Goal: Find contact information: Find contact information

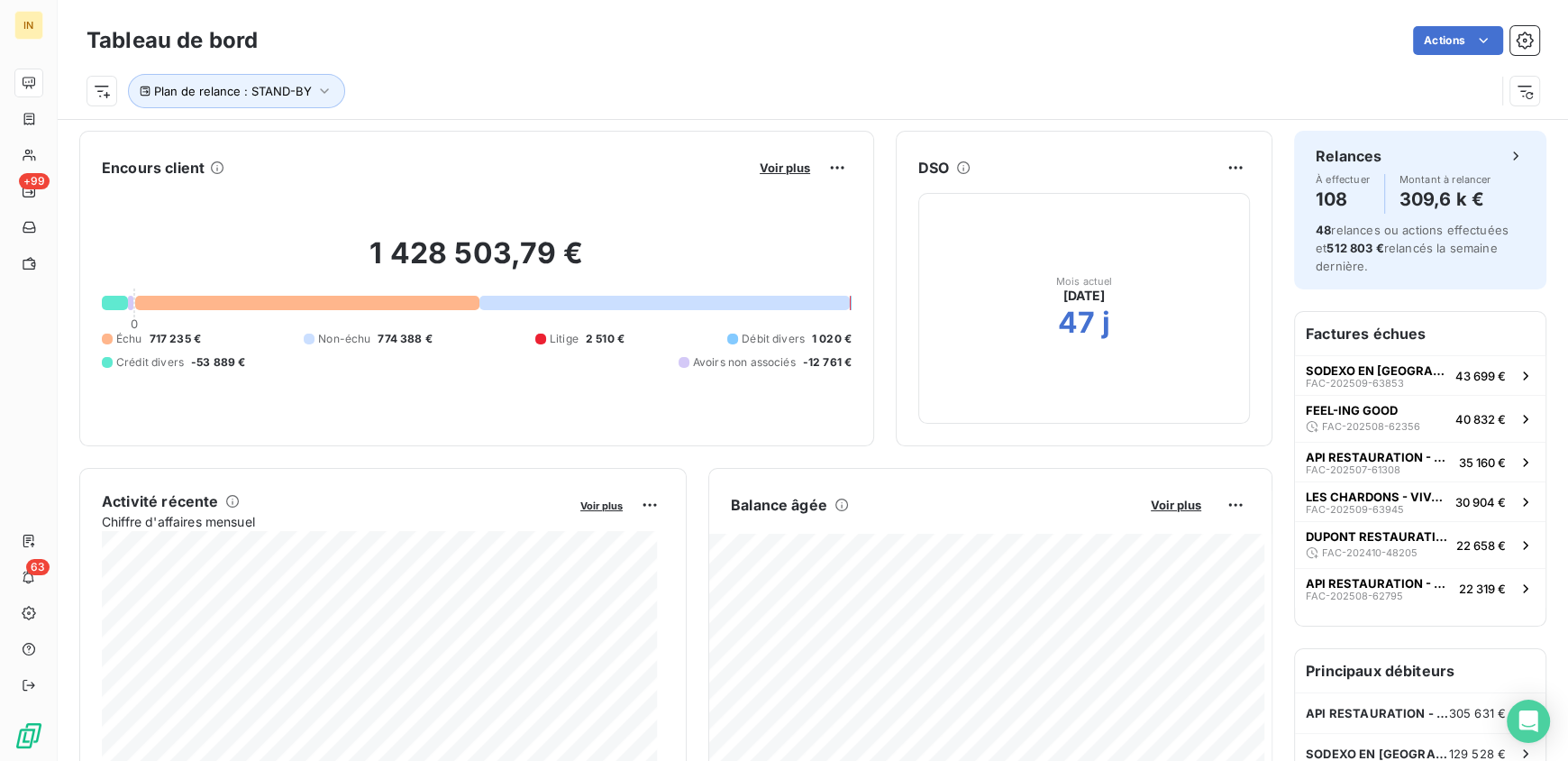
scroll to position [362, 0]
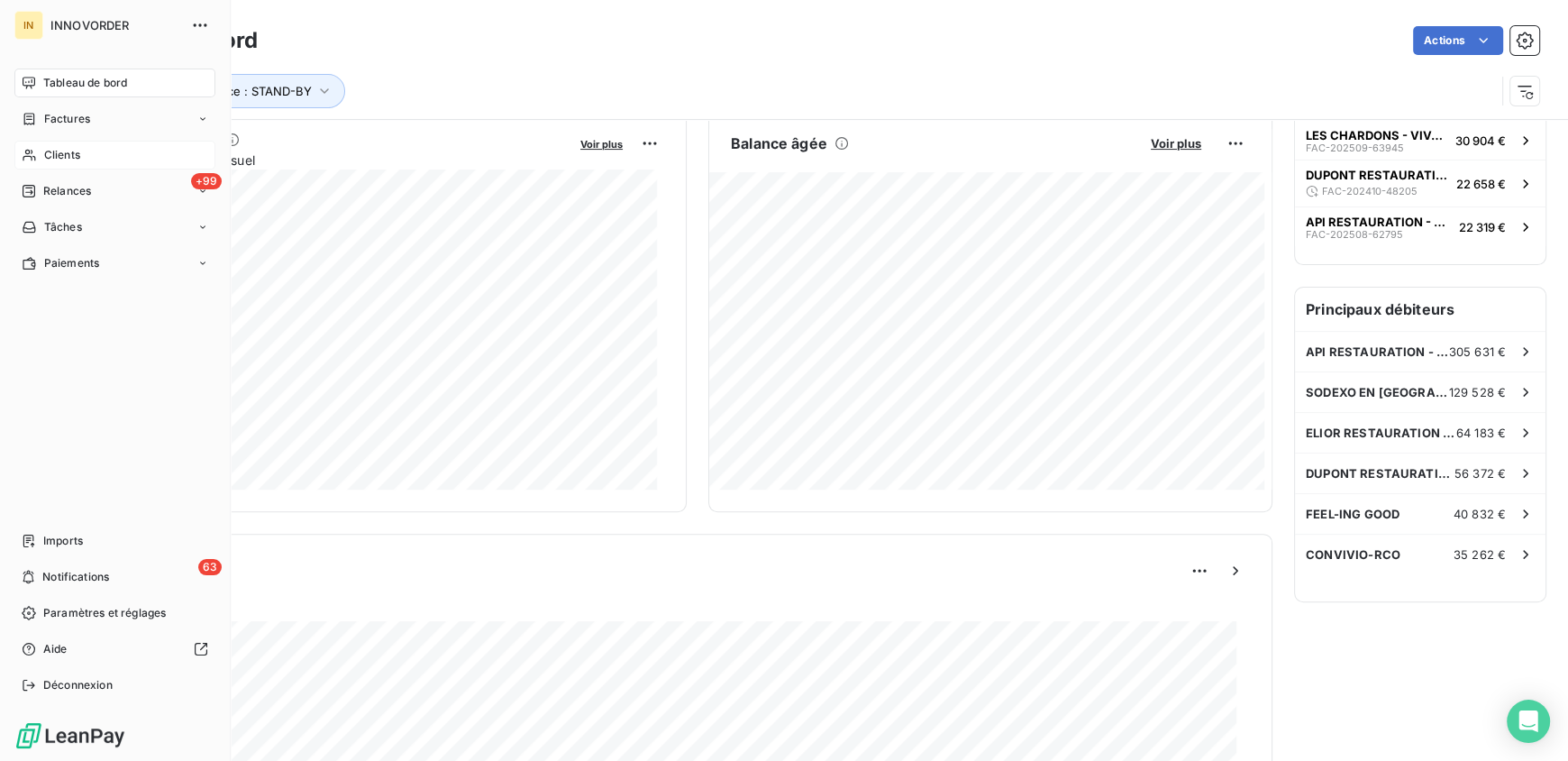
click at [61, 155] on span "Clients" at bounding box center [62, 155] width 36 height 16
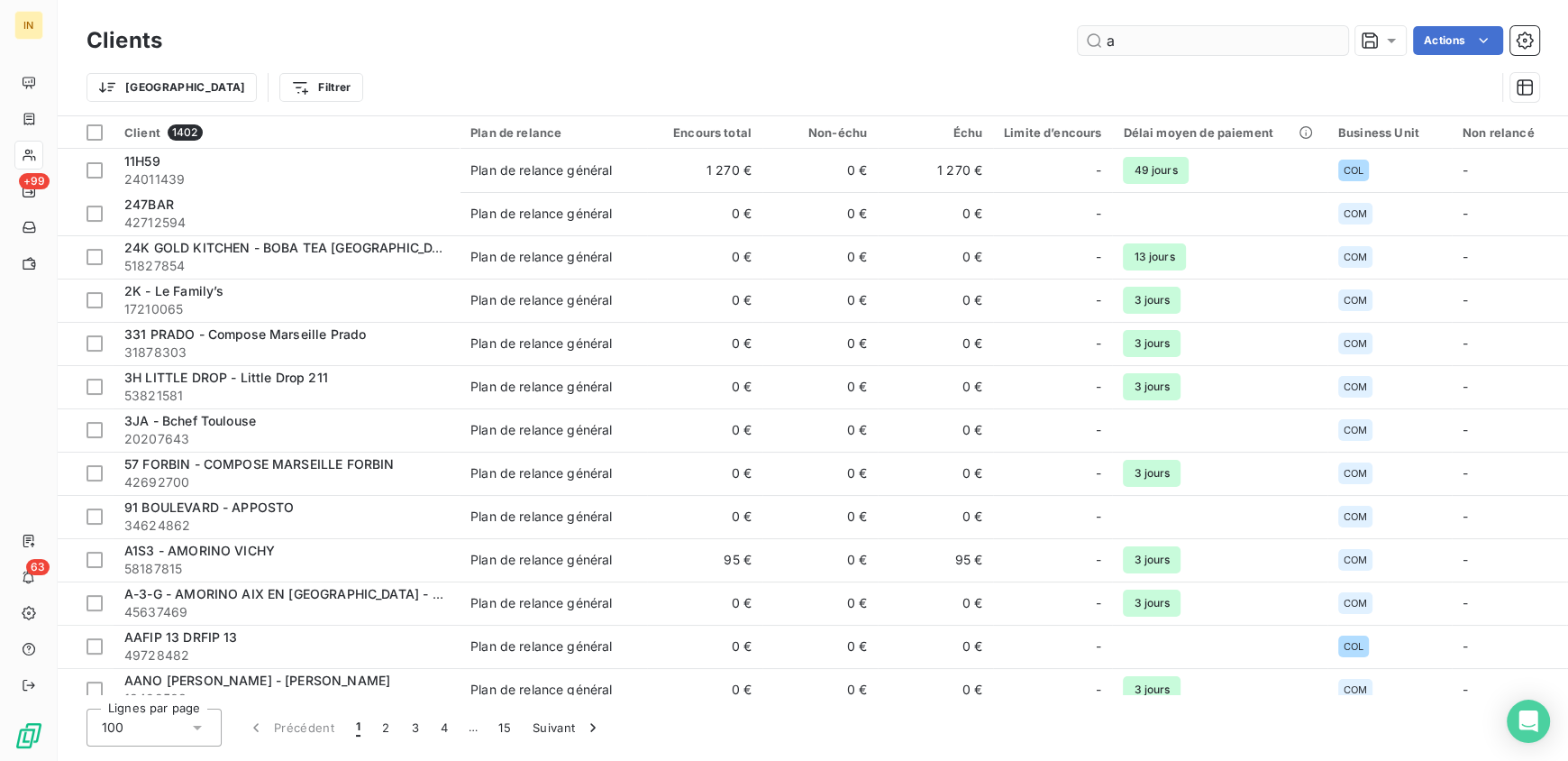
click at [1237, 42] on input "a" at bounding box center [1212, 40] width 270 height 29
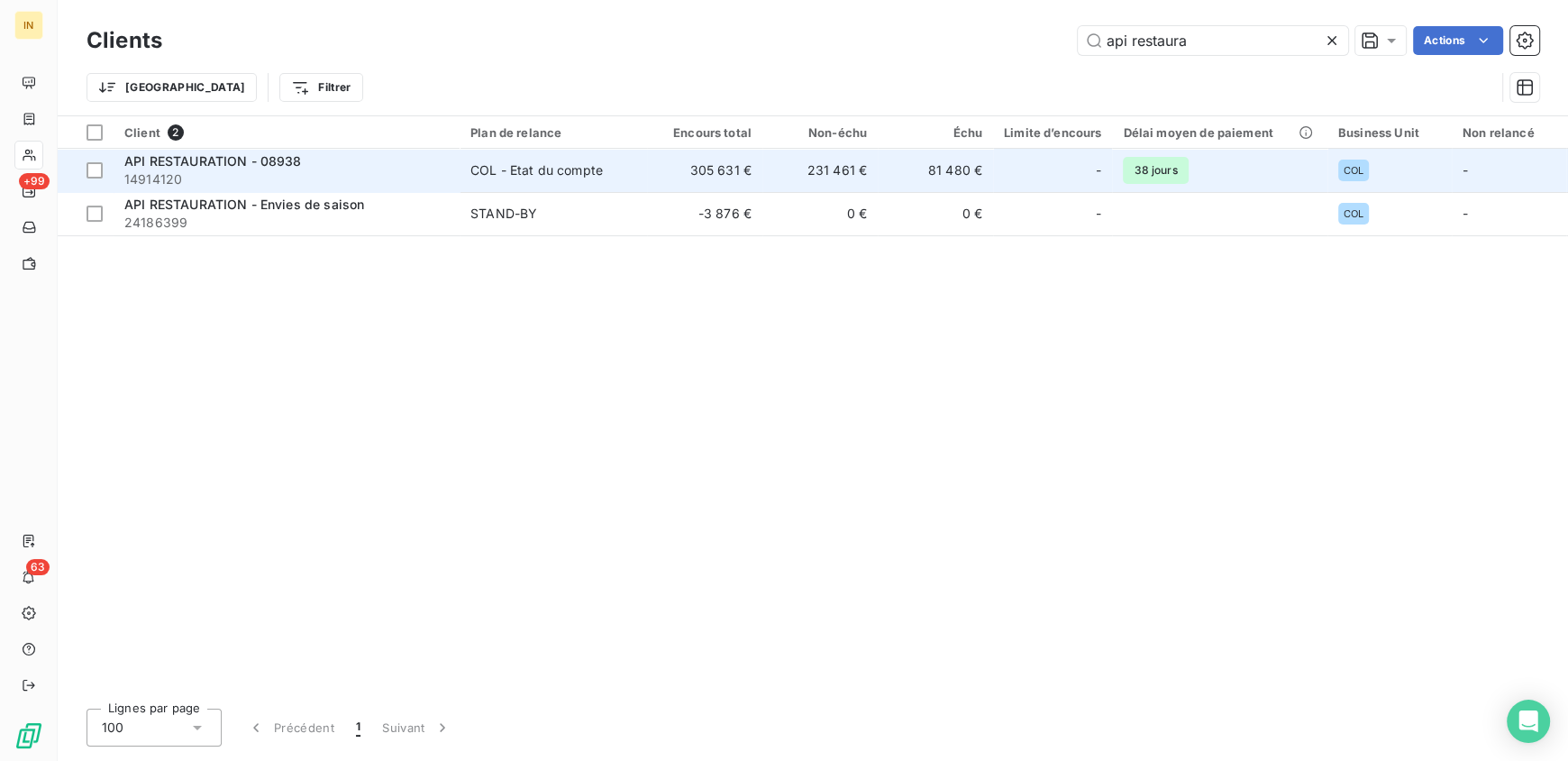
type input "api restaura"
click at [206, 162] on span "API RESTAURATION - 08938" at bounding box center [213, 161] width 177 height 16
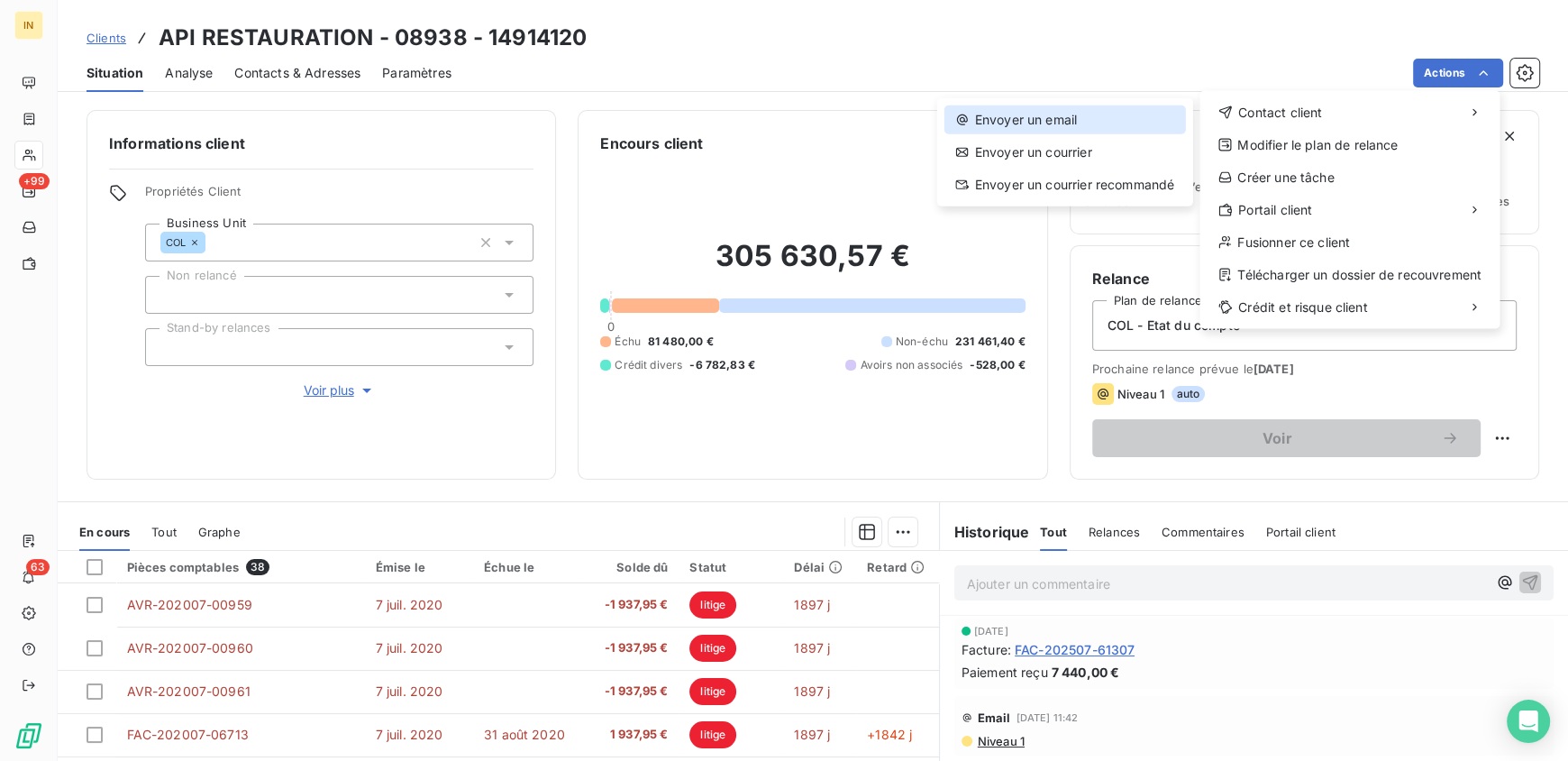
click at [1067, 119] on div "Envoyer un email" at bounding box center [1064, 119] width 241 height 29
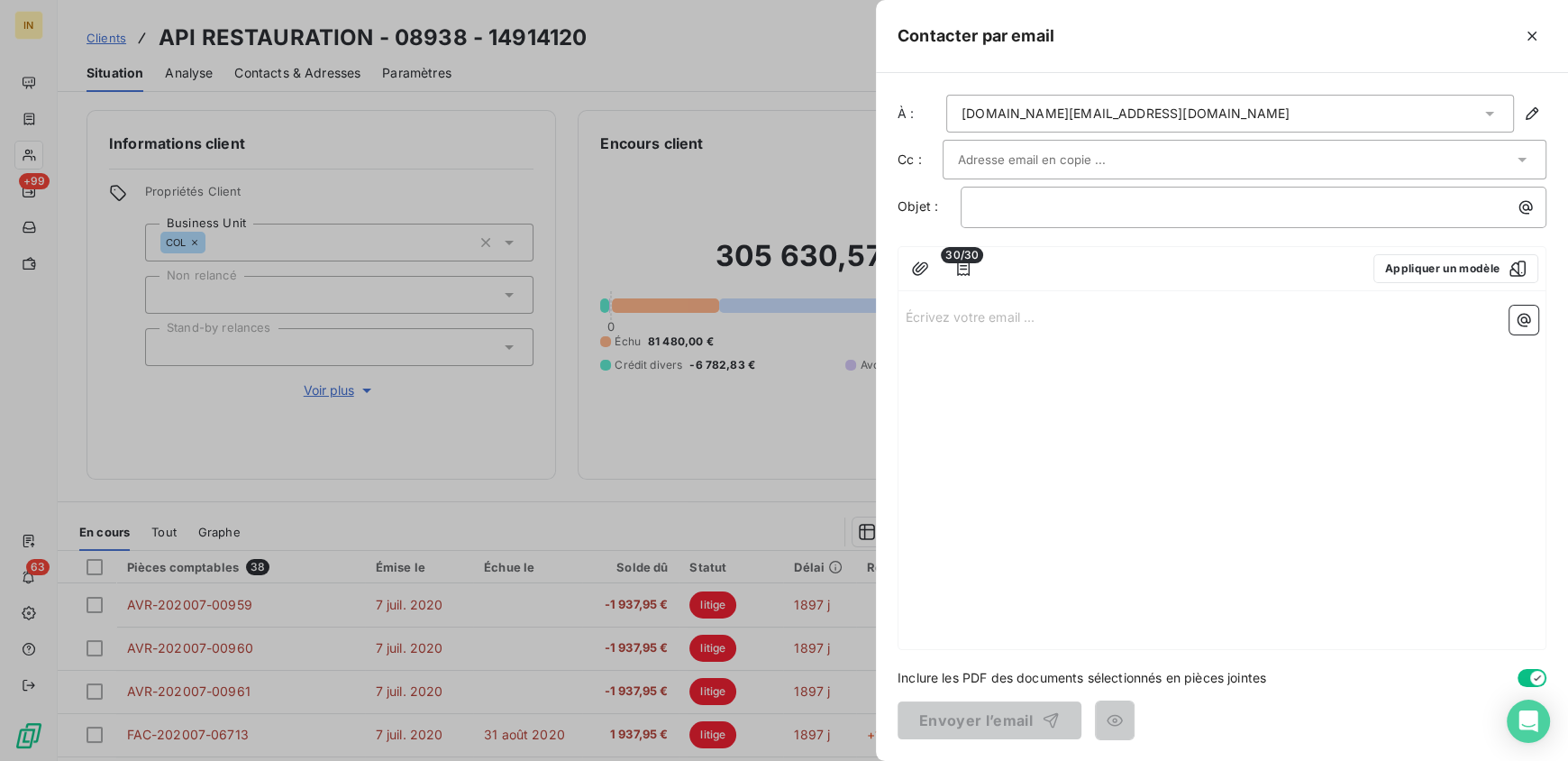
click at [1487, 289] on div "30/30 Appliquer un modèle" at bounding box center [1221, 268] width 647 height 44
click at [1472, 281] on button "Appliquer un modèle" at bounding box center [1455, 268] width 165 height 29
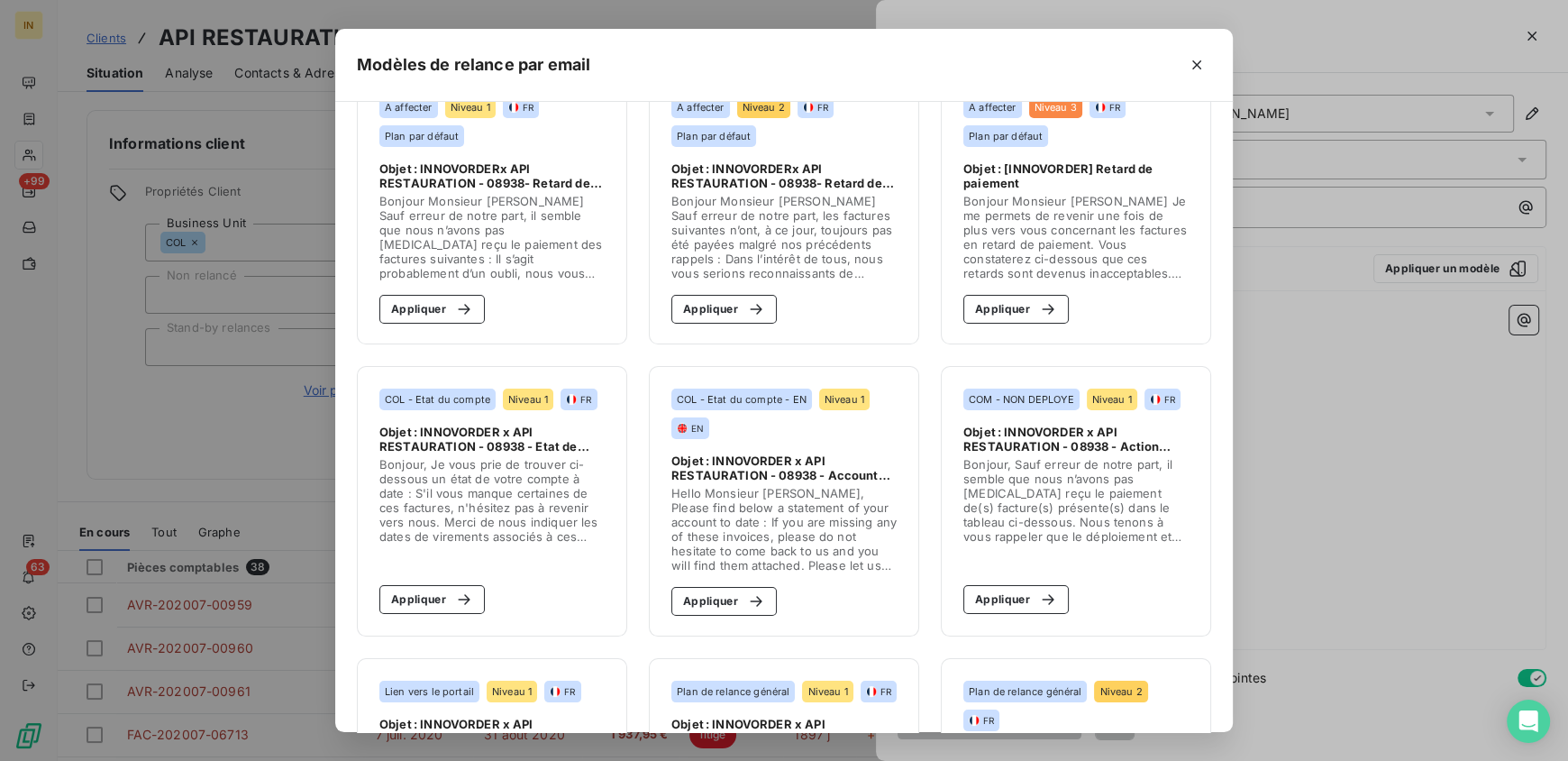
scroll to position [50, 0]
click at [414, 600] on button "Appliquer" at bounding box center [432, 597] width 105 height 29
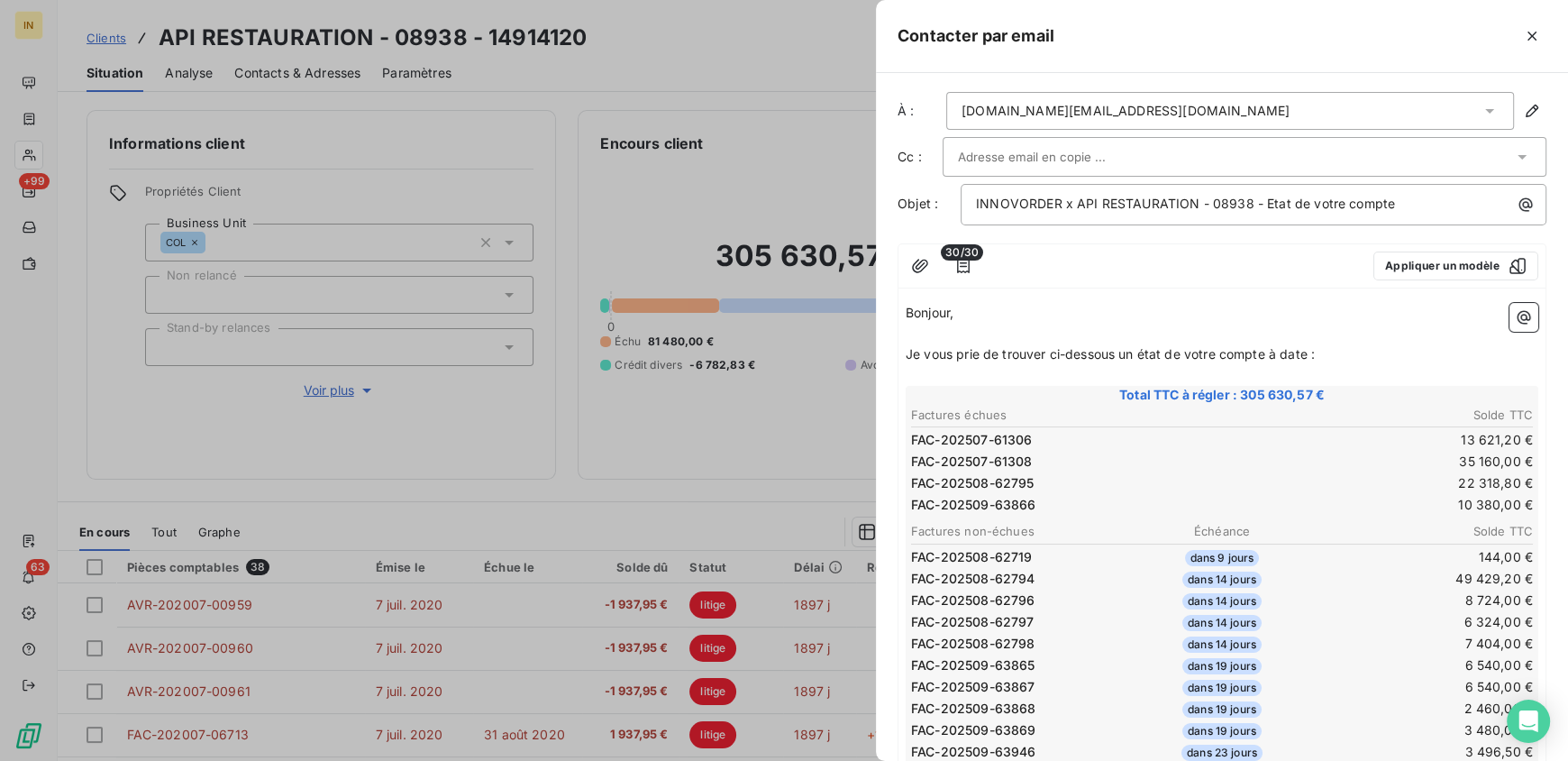
scroll to position [0, 0]
click at [1331, 360] on p "Je vous prie de trouver ci-dessous un état de votre compte à date :" at bounding box center [1222, 357] width 633 height 21
click at [1086, 150] on input "text" at bounding box center [1055, 159] width 194 height 27
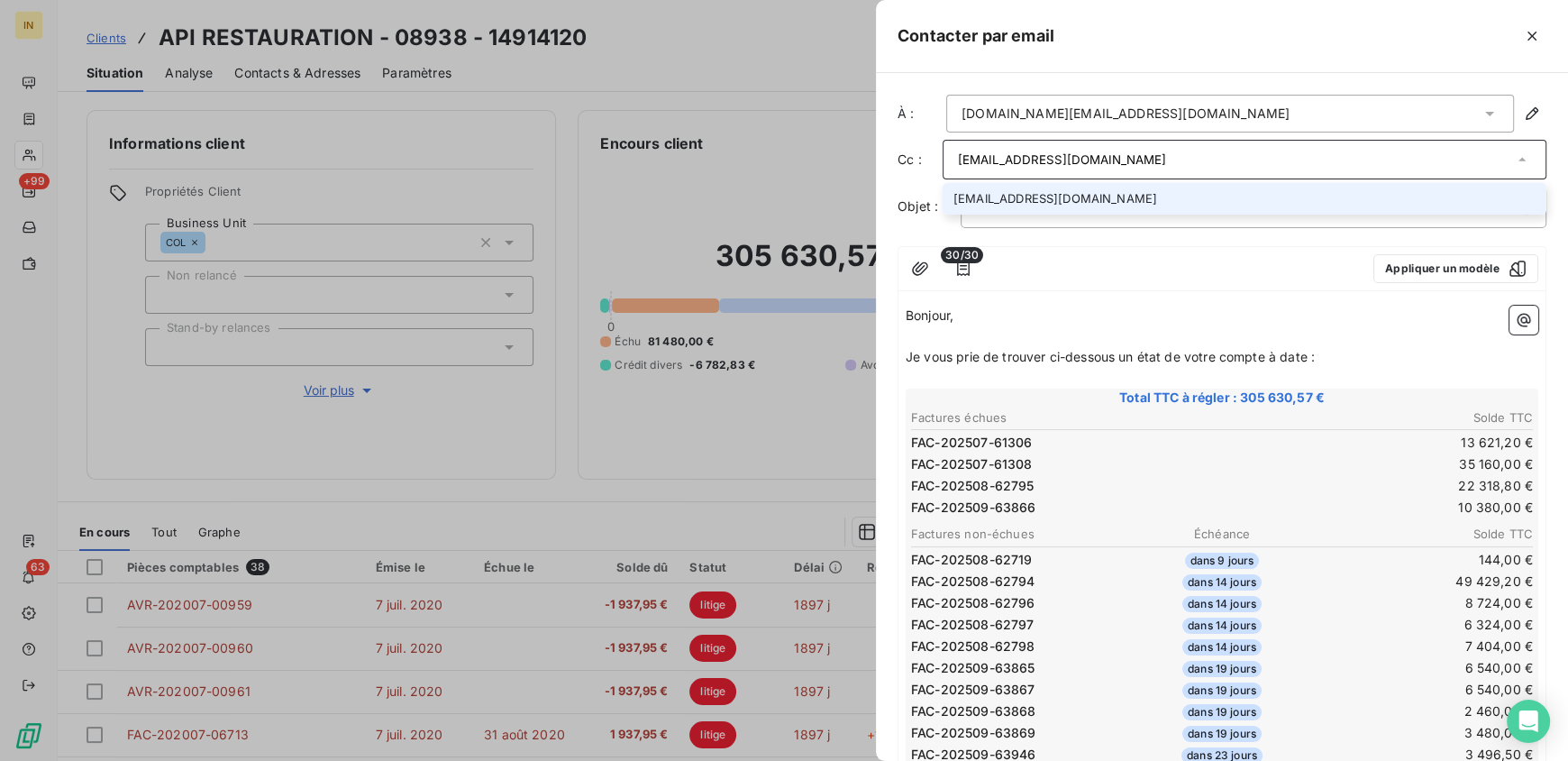
type input "[EMAIL_ADDRESS][DOMAIN_NAME]"
click at [1015, 203] on li "[EMAIL_ADDRESS][DOMAIN_NAME]" at bounding box center [1244, 199] width 603 height 32
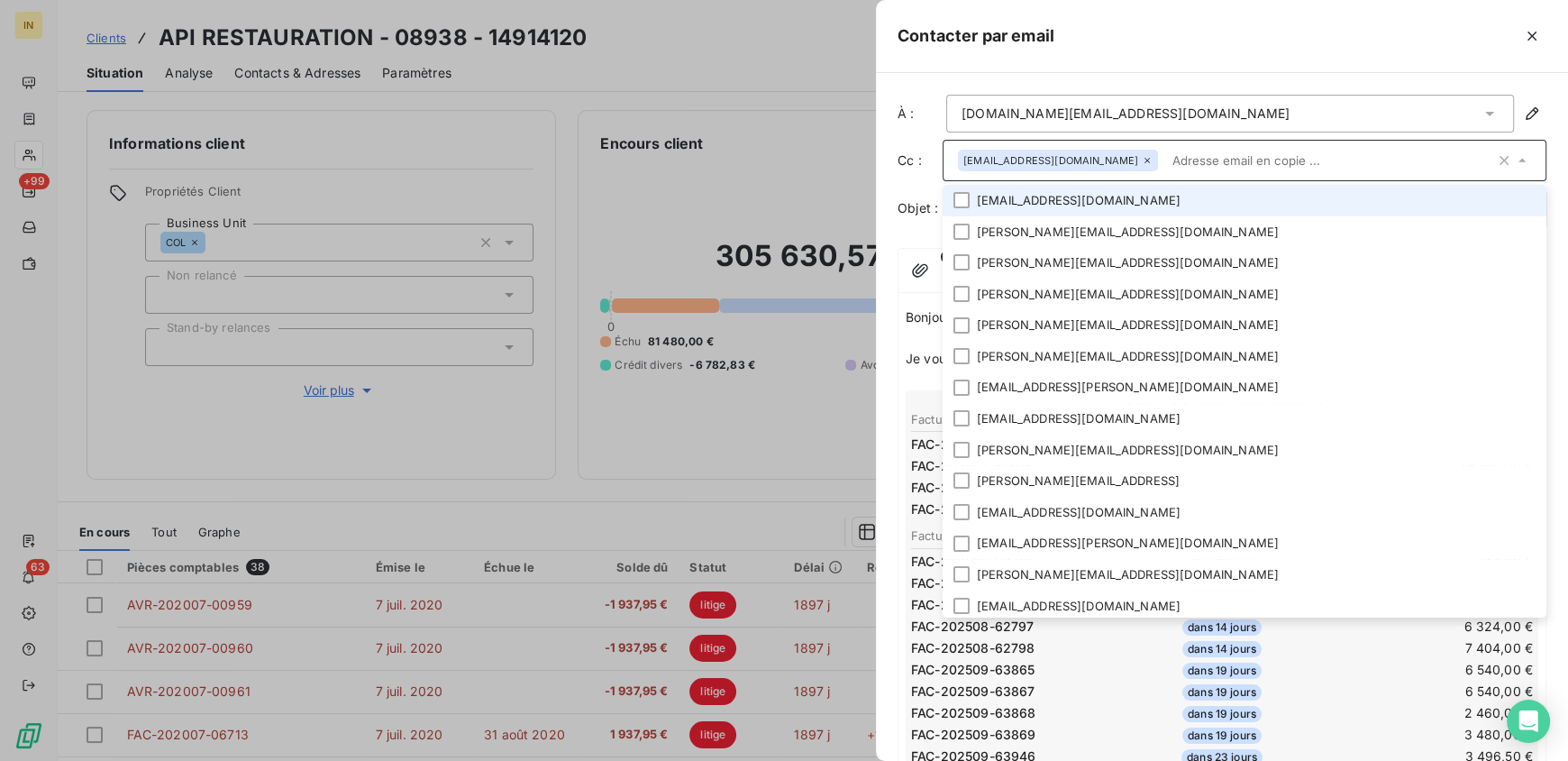
click at [1165, 163] on input "text" at bounding box center [1329, 160] width 330 height 27
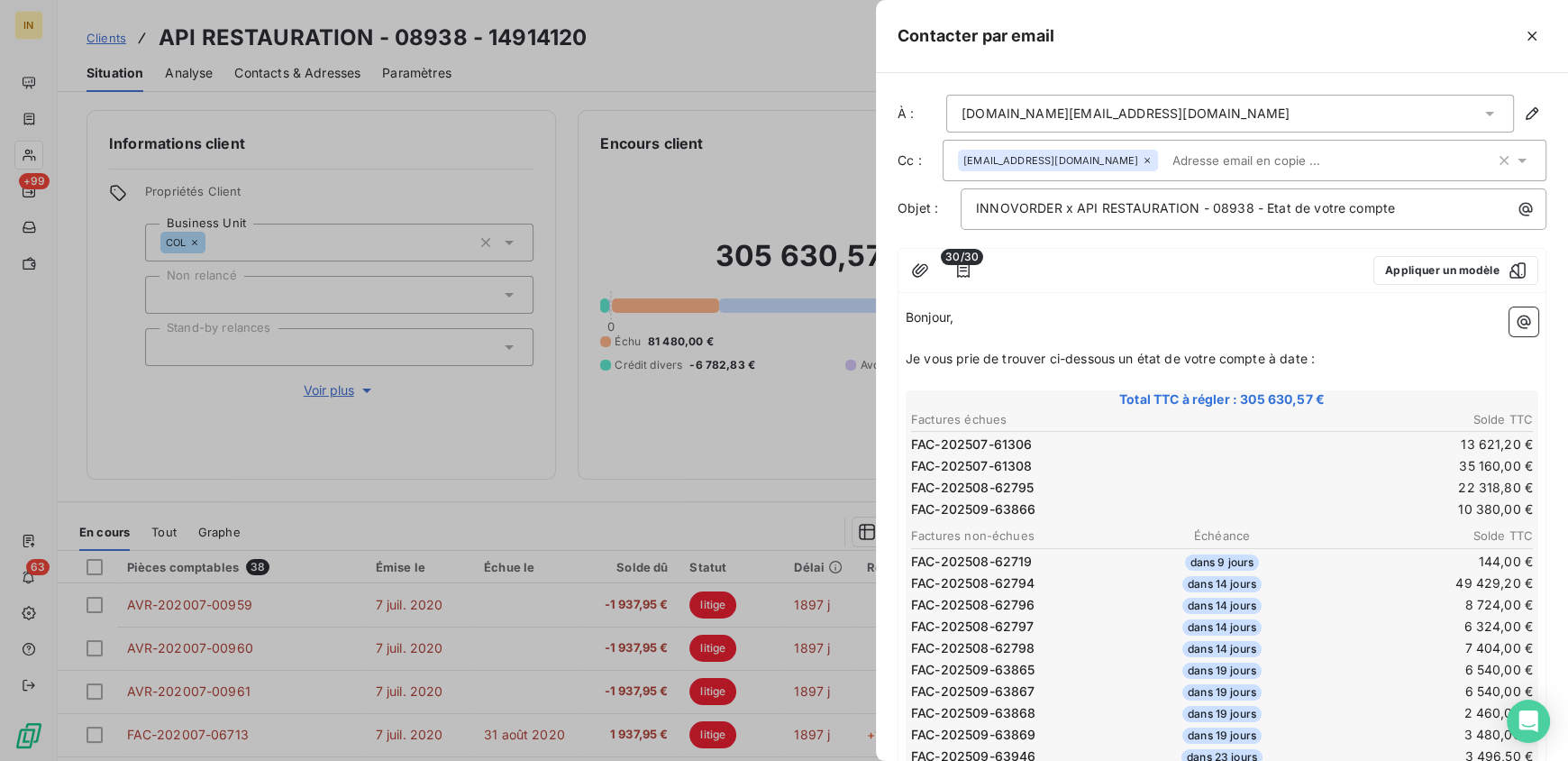
click at [884, 226] on div "À : [DOMAIN_NAME][EMAIL_ADDRESS][DOMAIN_NAME] Cc : [EMAIL_ADDRESS][DOMAIN_NAME]…" at bounding box center [1222, 416] width 692 height 687
click at [1428, 206] on p "INNOVORDER x API RESTAURATION - 08938 - Etat de votre compte" at bounding box center [1258, 208] width 564 height 21
click at [1165, 165] on input "text" at bounding box center [1268, 160] width 208 height 27
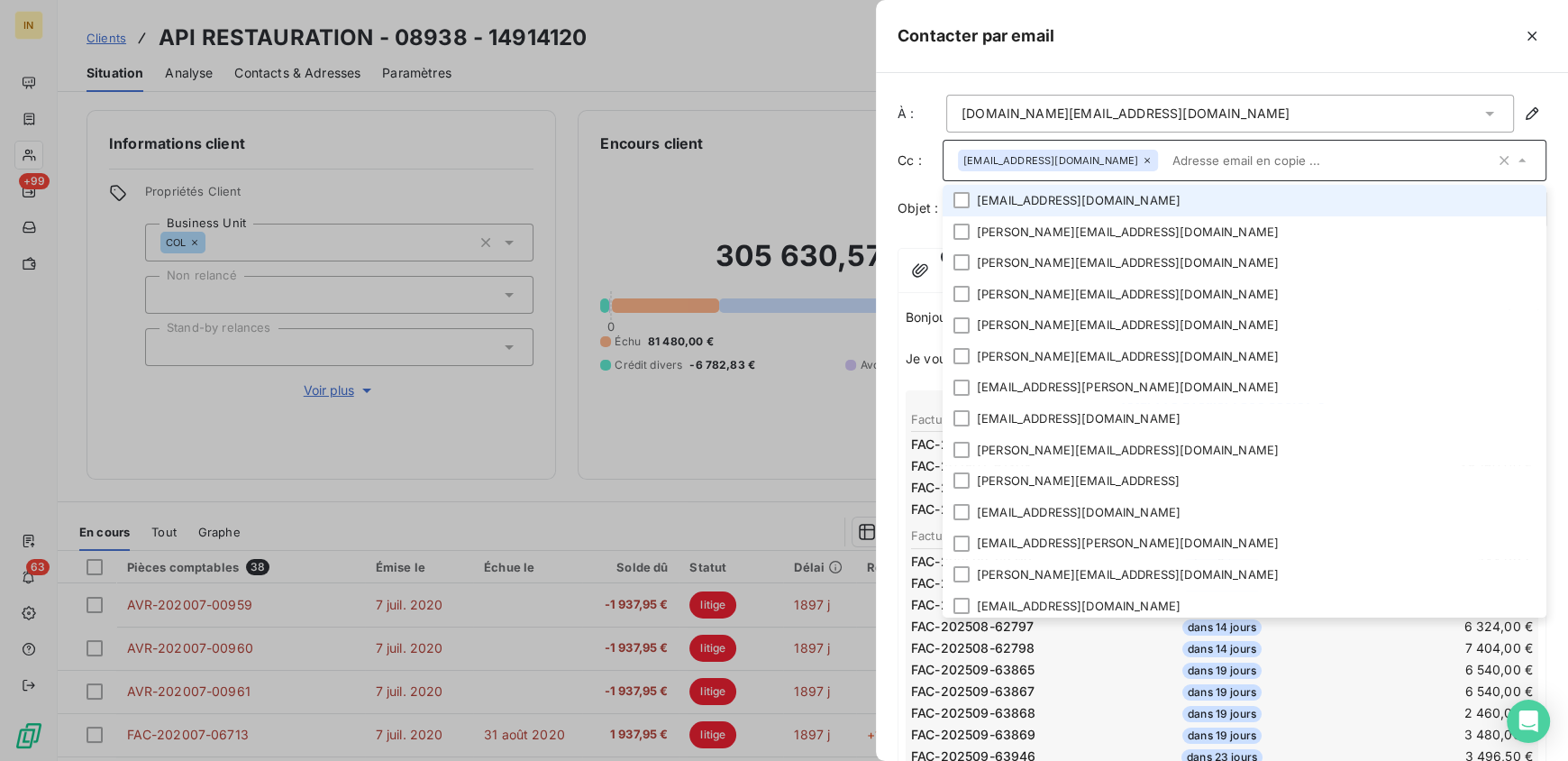
click at [1165, 163] on input "text" at bounding box center [1329, 160] width 330 height 27
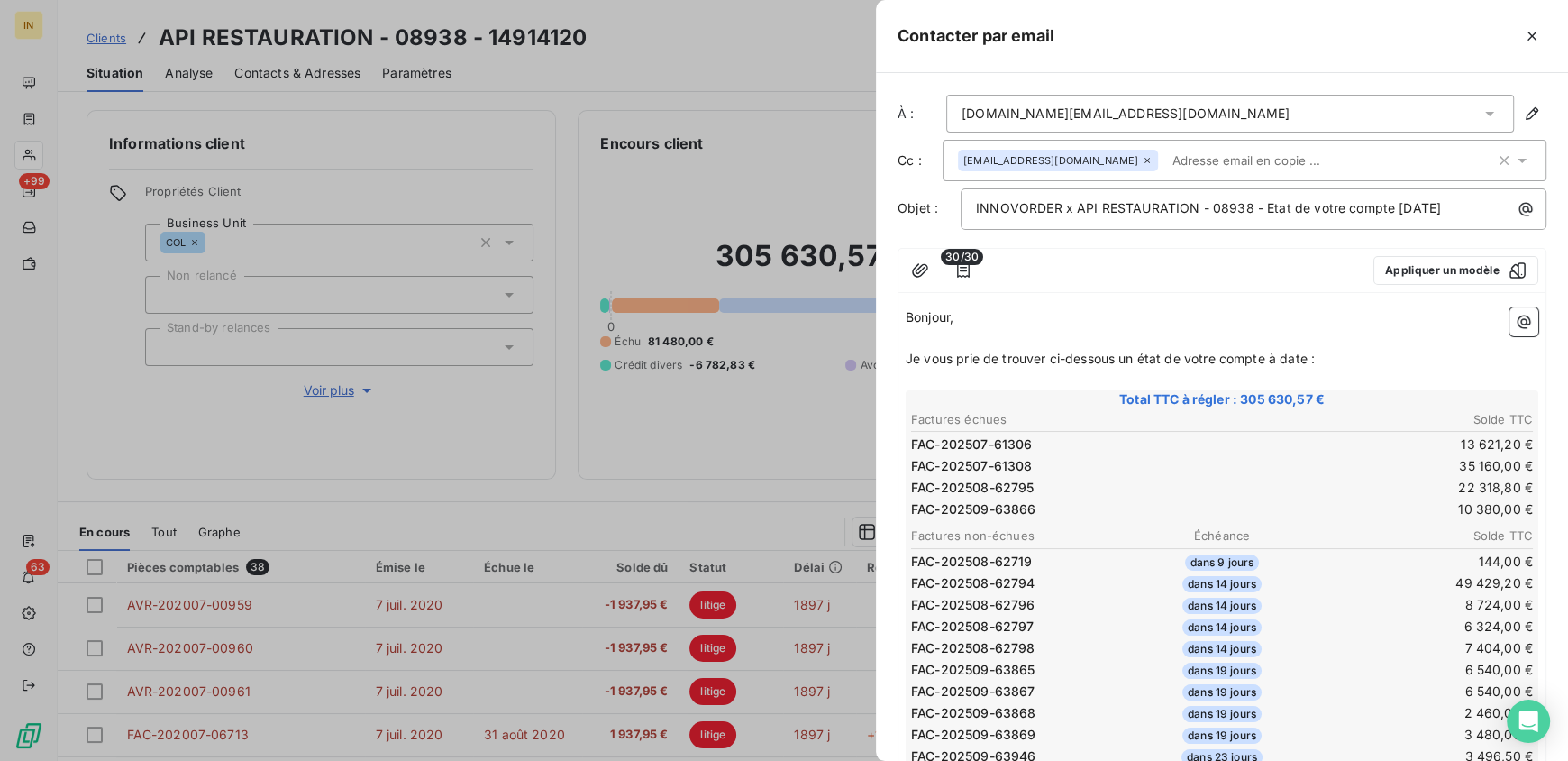
click at [880, 198] on div "À : [DOMAIN_NAME][EMAIL_ADDRESS][DOMAIN_NAME] Cc : [EMAIL_ADDRESS][DOMAIN_NAME]…" at bounding box center [1222, 416] width 692 height 687
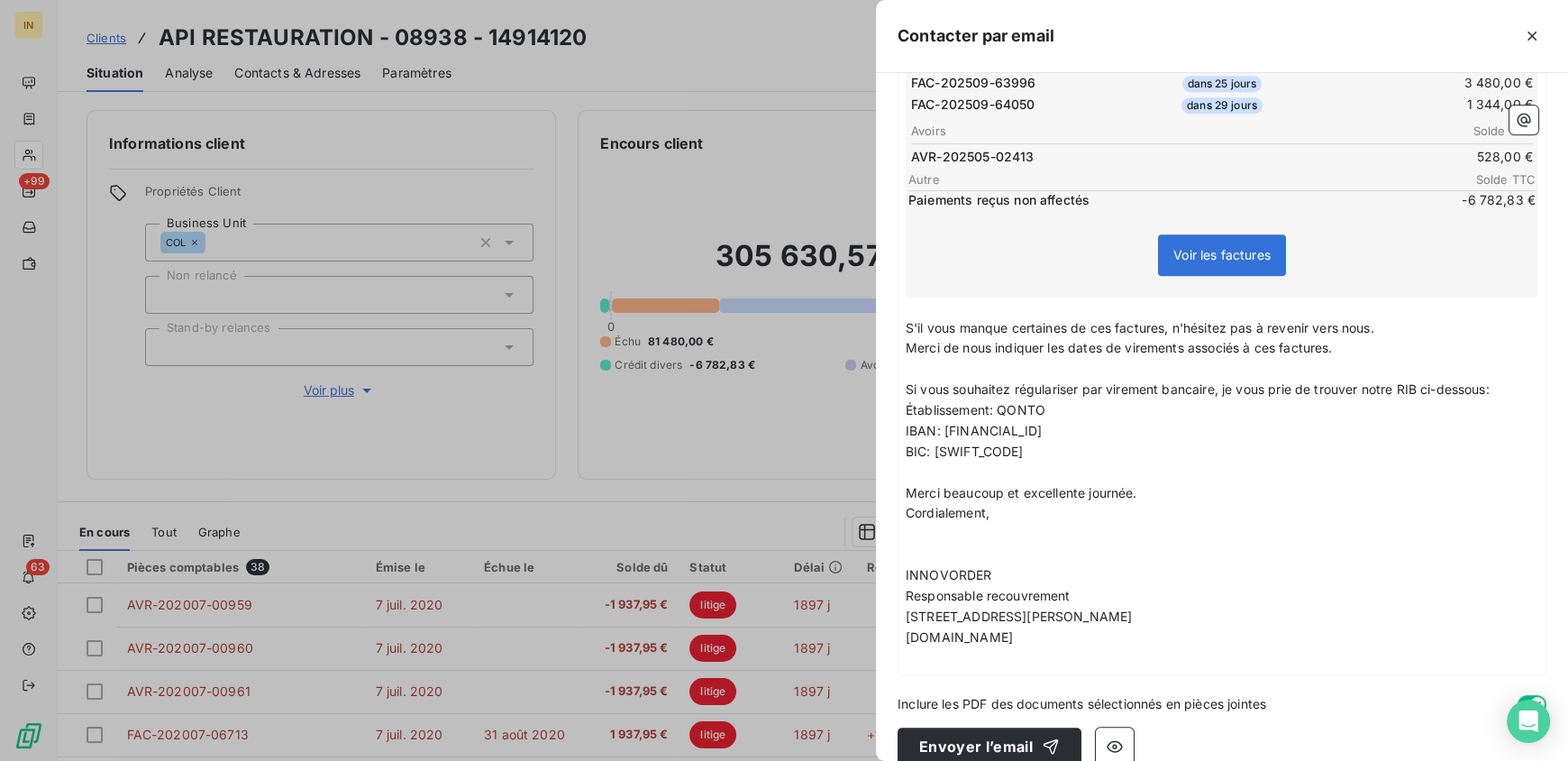
scroll to position [908, 0]
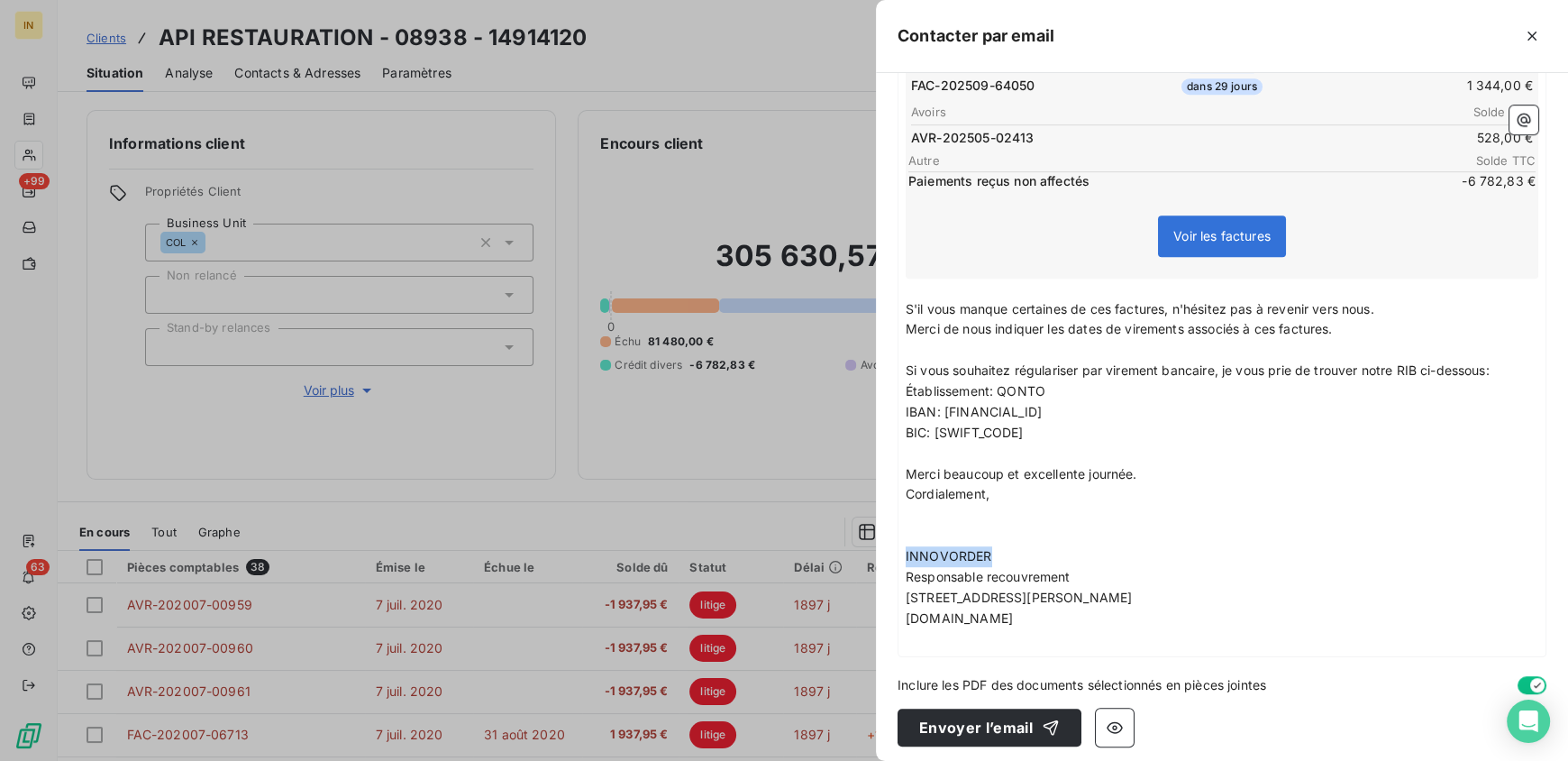
drag, startPoint x: 992, startPoint y: 544, endPoint x: 889, endPoint y: 550, distance: 103.2
click at [889, 550] on div "À : [DOMAIN_NAME][EMAIL_ADDRESS][DOMAIN_NAME] Cc : [EMAIL_ADDRESS][DOMAIN_NAME]…" at bounding box center [1222, 416] width 692 height 687
click at [1029, 525] on p "﻿" at bounding box center [1222, 535] width 633 height 21
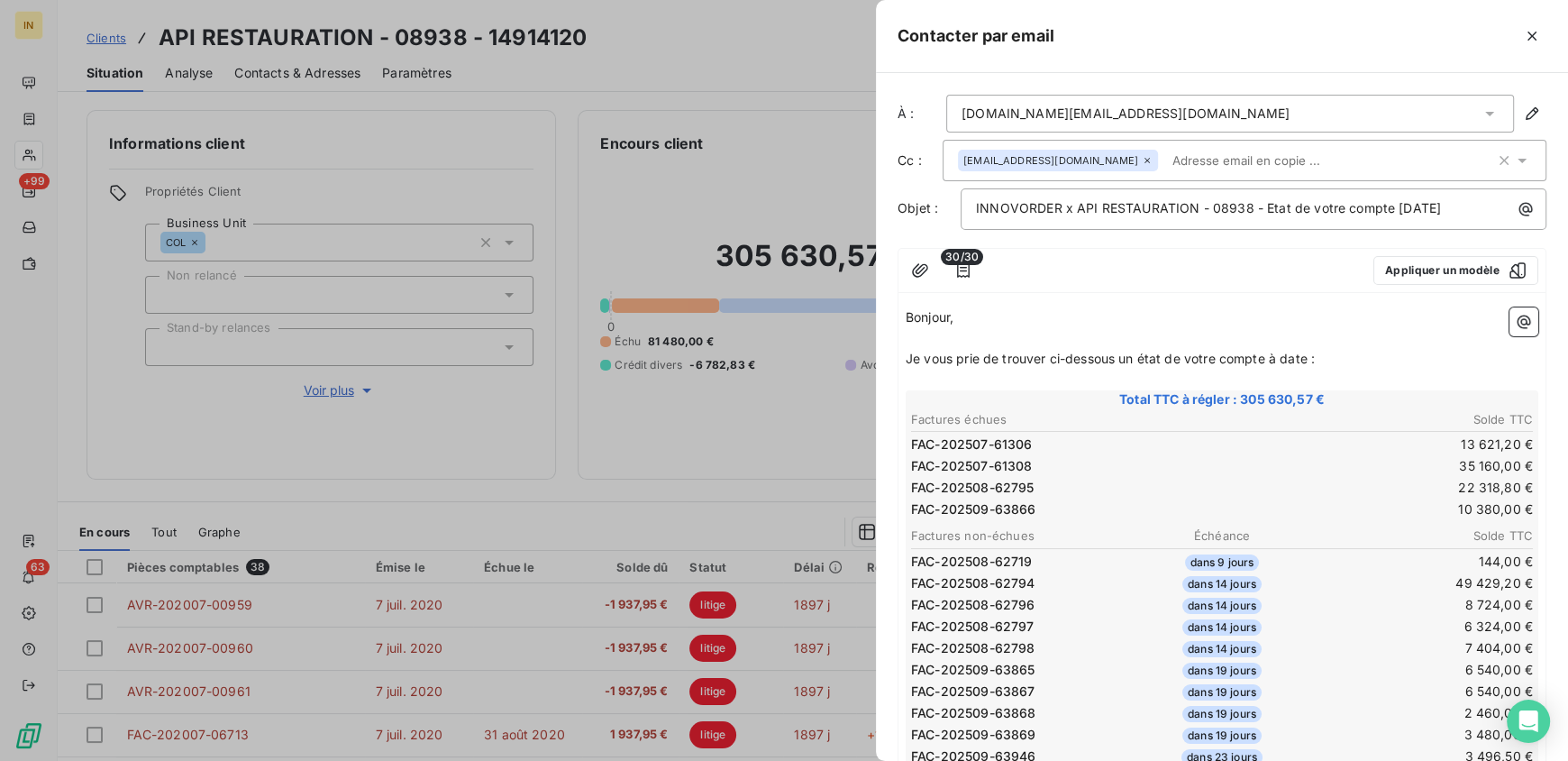
click at [1207, 157] on input "text" at bounding box center [1268, 160] width 208 height 27
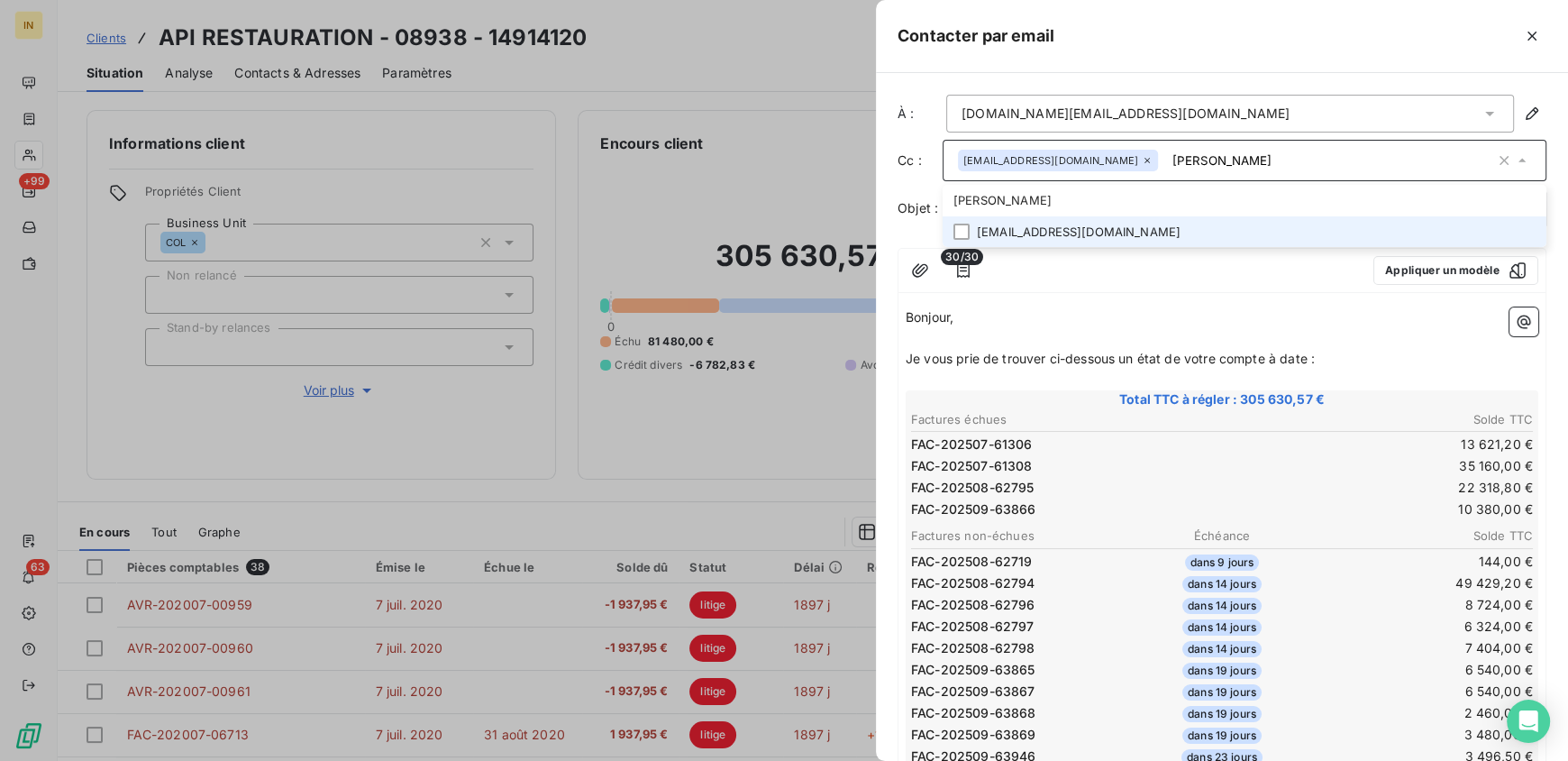
type input "[PERSON_NAME]"
click at [1108, 233] on li "[EMAIL_ADDRESS][DOMAIN_NAME]" at bounding box center [1244, 232] width 603 height 32
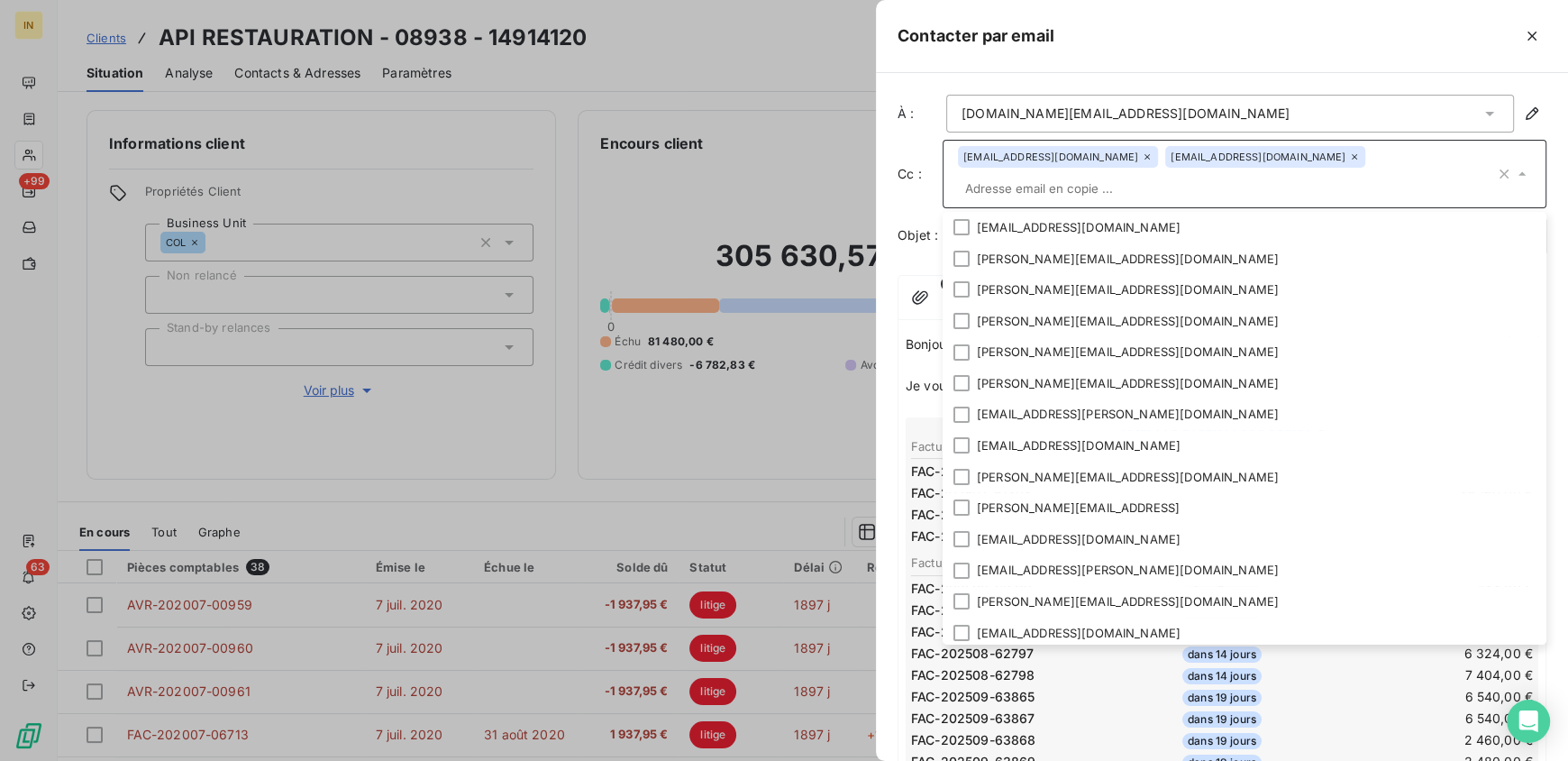
scroll to position [284, 0]
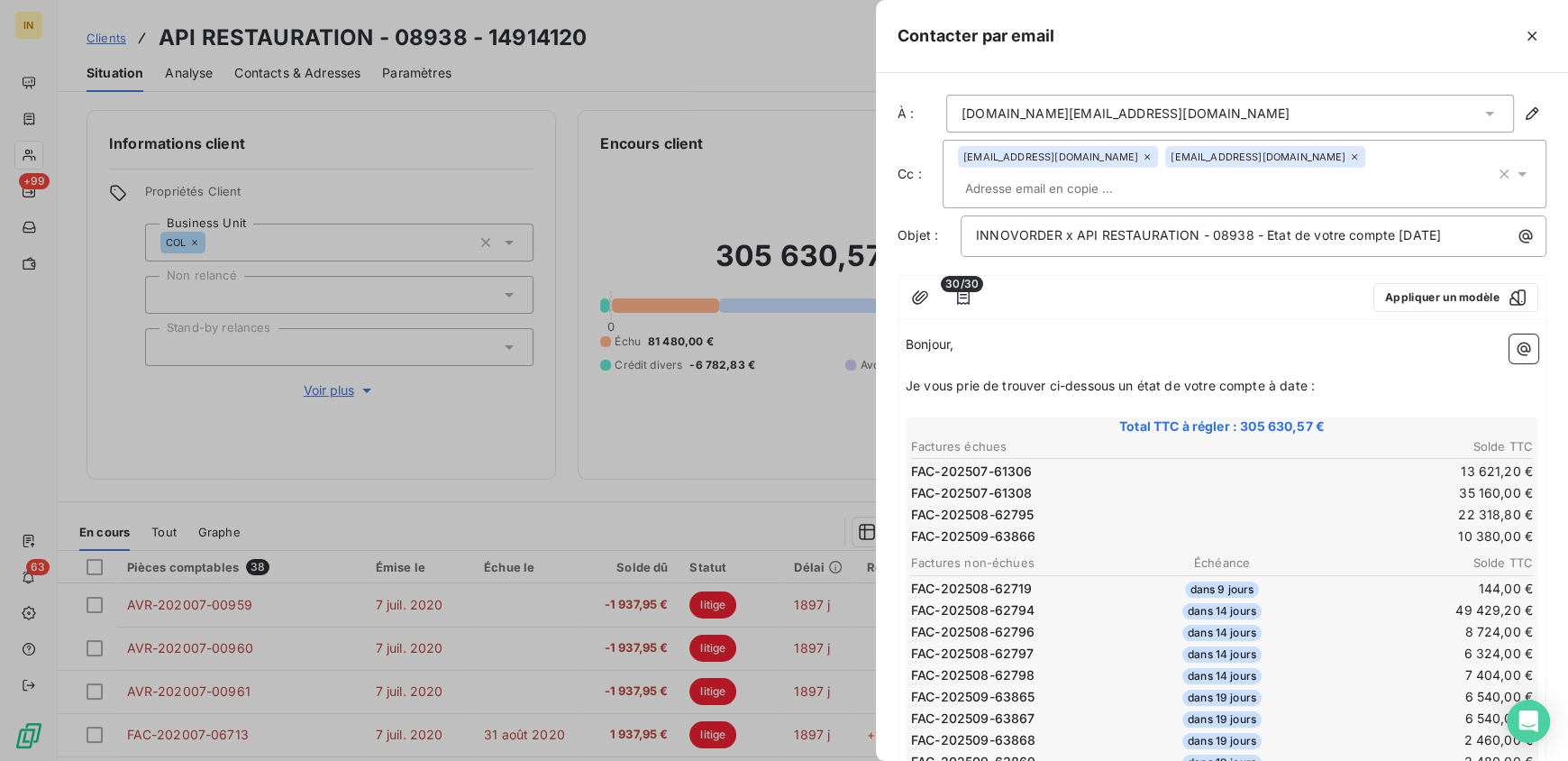
click at [884, 335] on div "À : [DOMAIN_NAME][EMAIL_ADDRESS][DOMAIN_NAME] Cc : [EMAIL_ADDRESS][DOMAIN_NAME]…" at bounding box center [1222, 416] width 692 height 687
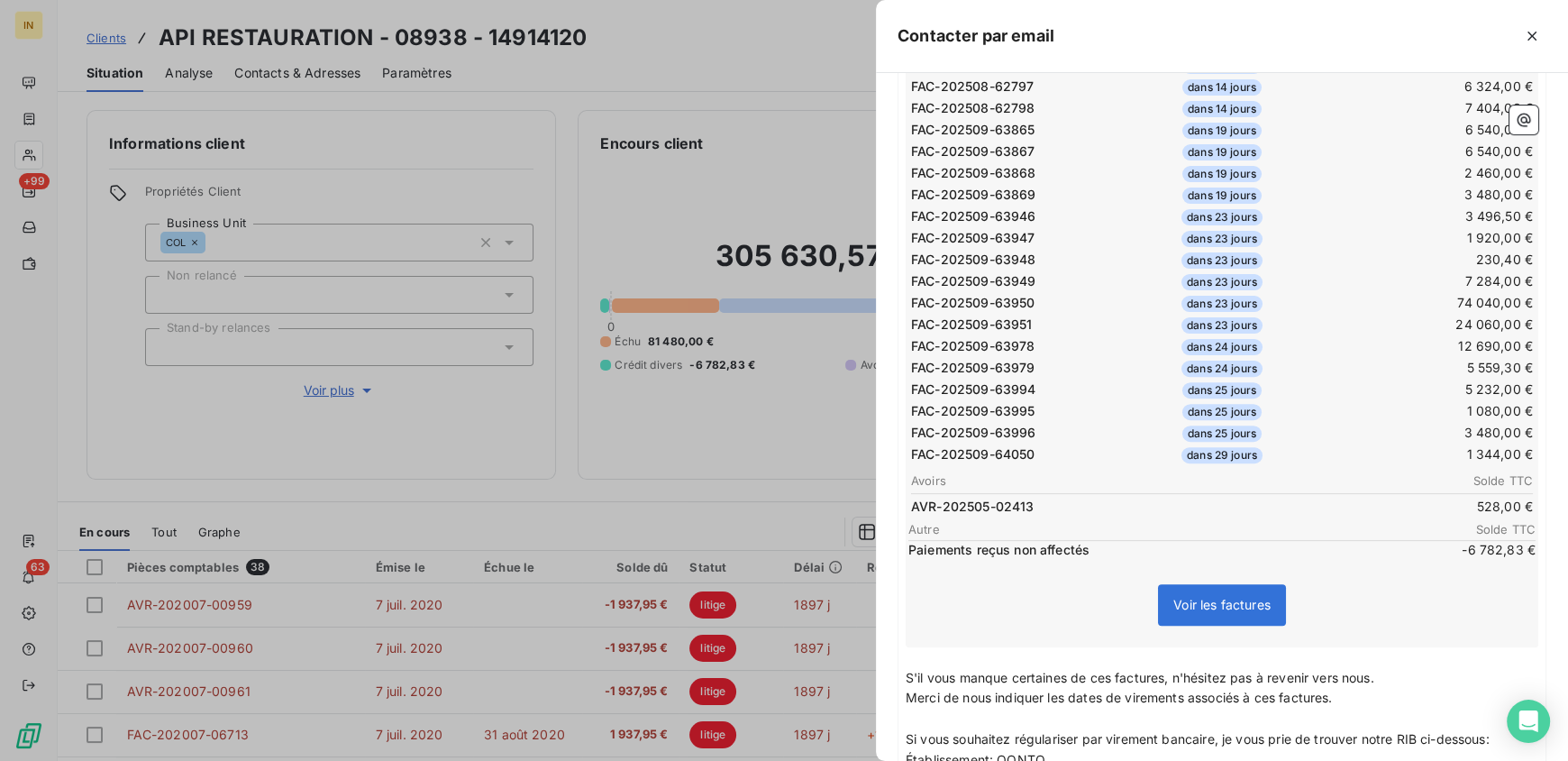
scroll to position [908, 0]
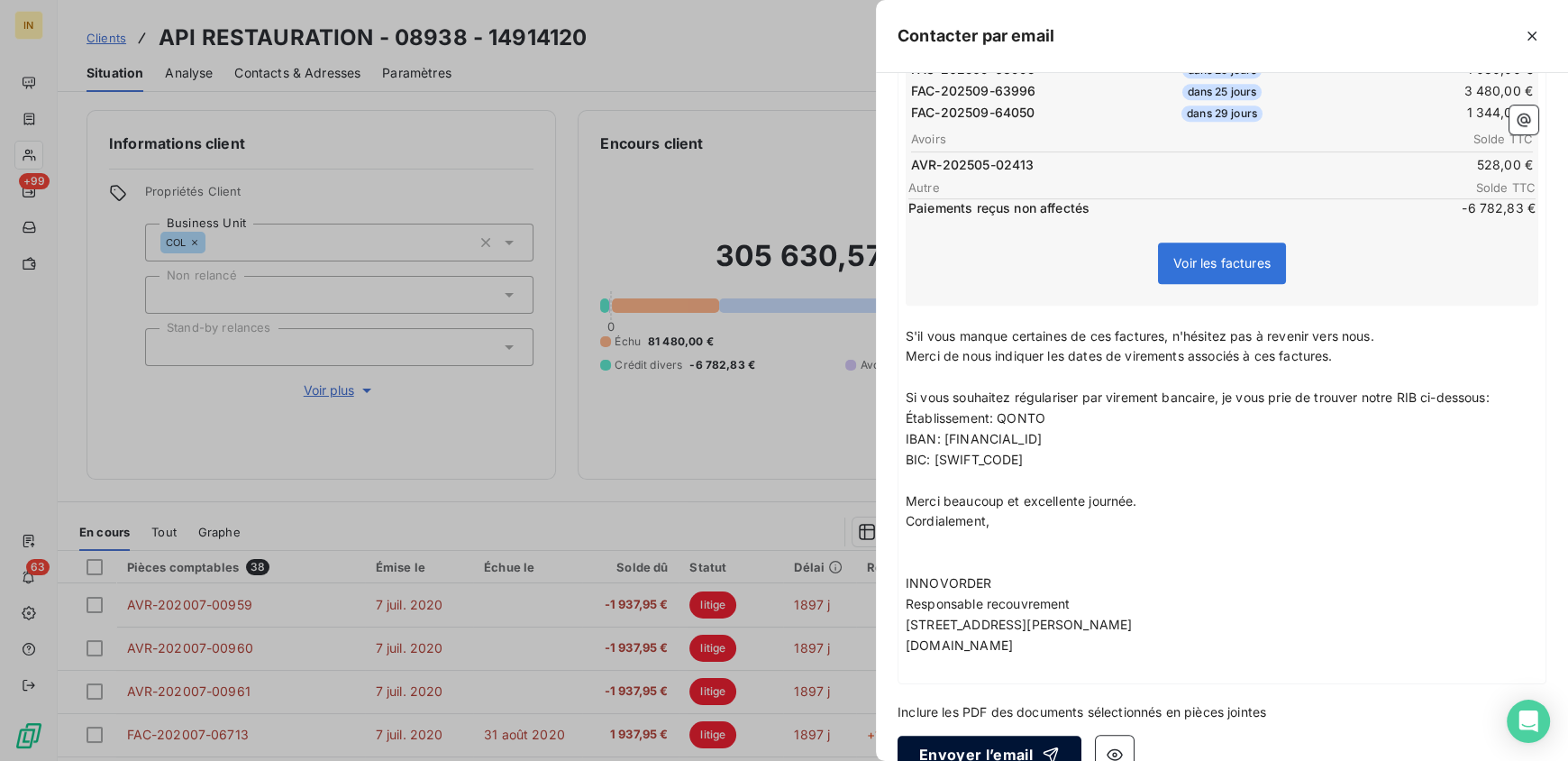
click at [989, 735] on button "Envoyer l’email" at bounding box center [989, 754] width 183 height 37
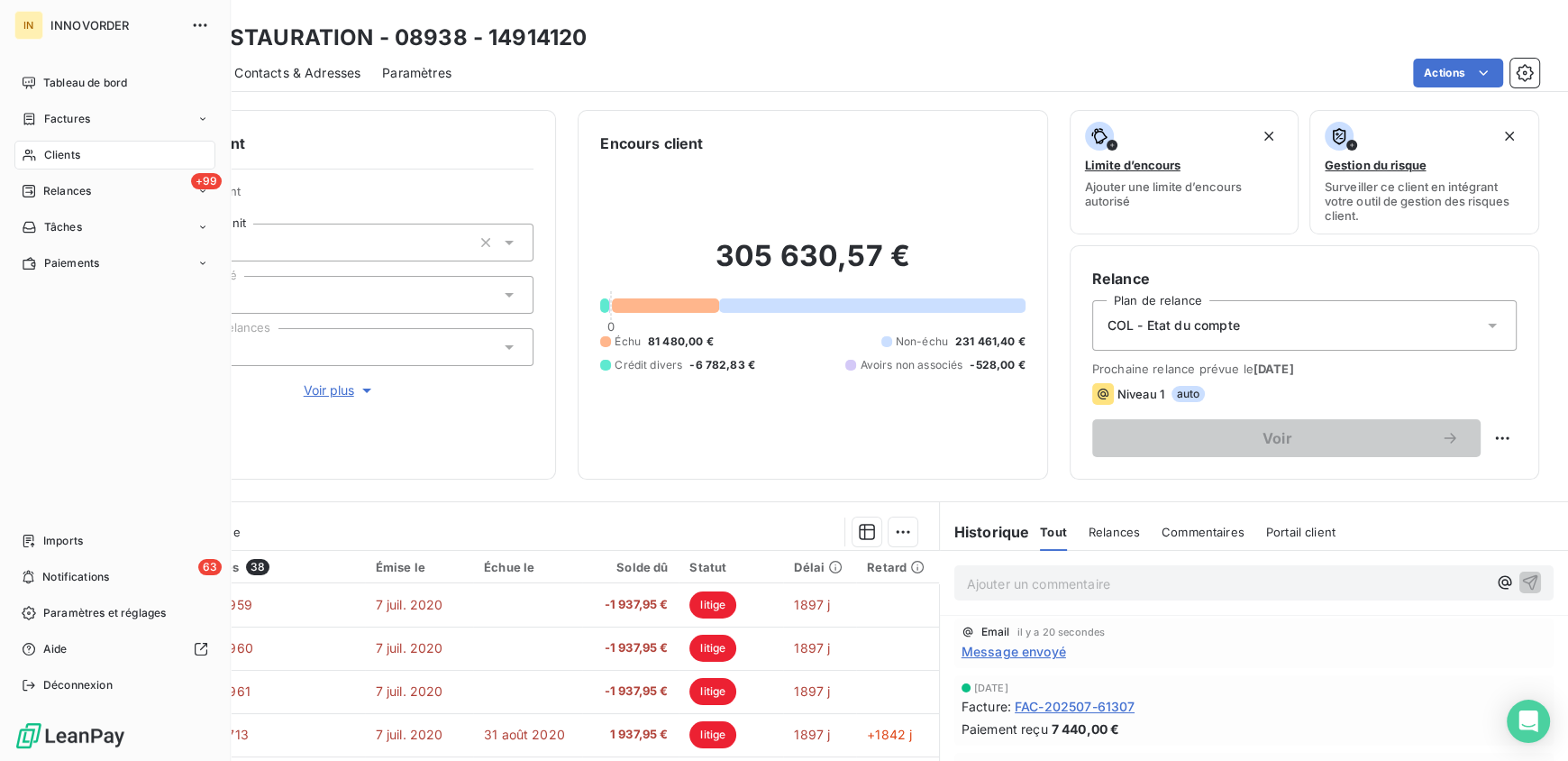
click at [60, 150] on span "Clients" at bounding box center [62, 155] width 36 height 16
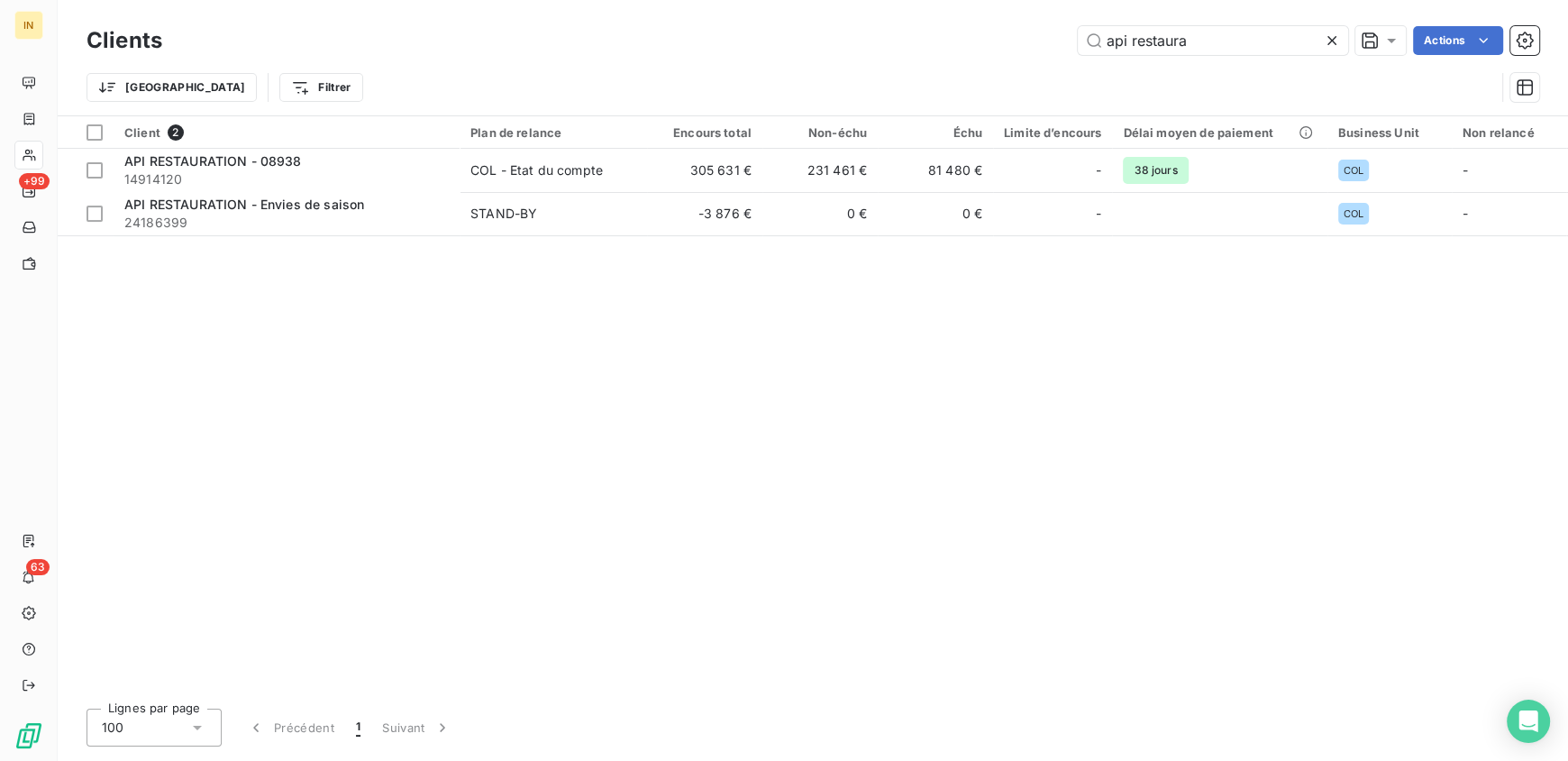
drag, startPoint x: 1212, startPoint y: 31, endPoint x: 983, endPoint y: 56, distance: 230.4
click at [983, 56] on div "Clients api restaura Actions" at bounding box center [813, 40] width 1453 height 37
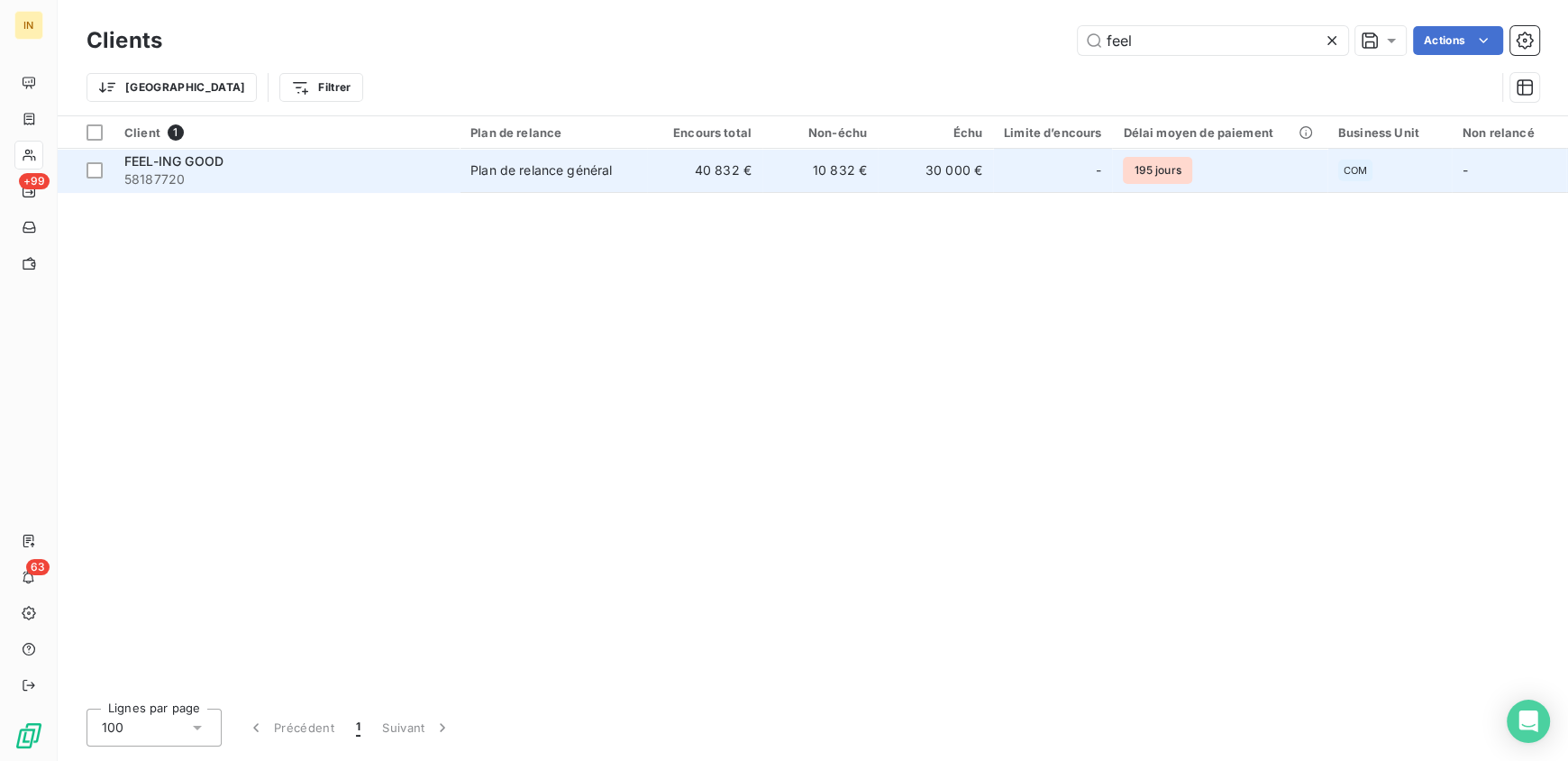
type input "feel"
click at [553, 162] on div "Plan de relance général" at bounding box center [541, 171] width 142 height 18
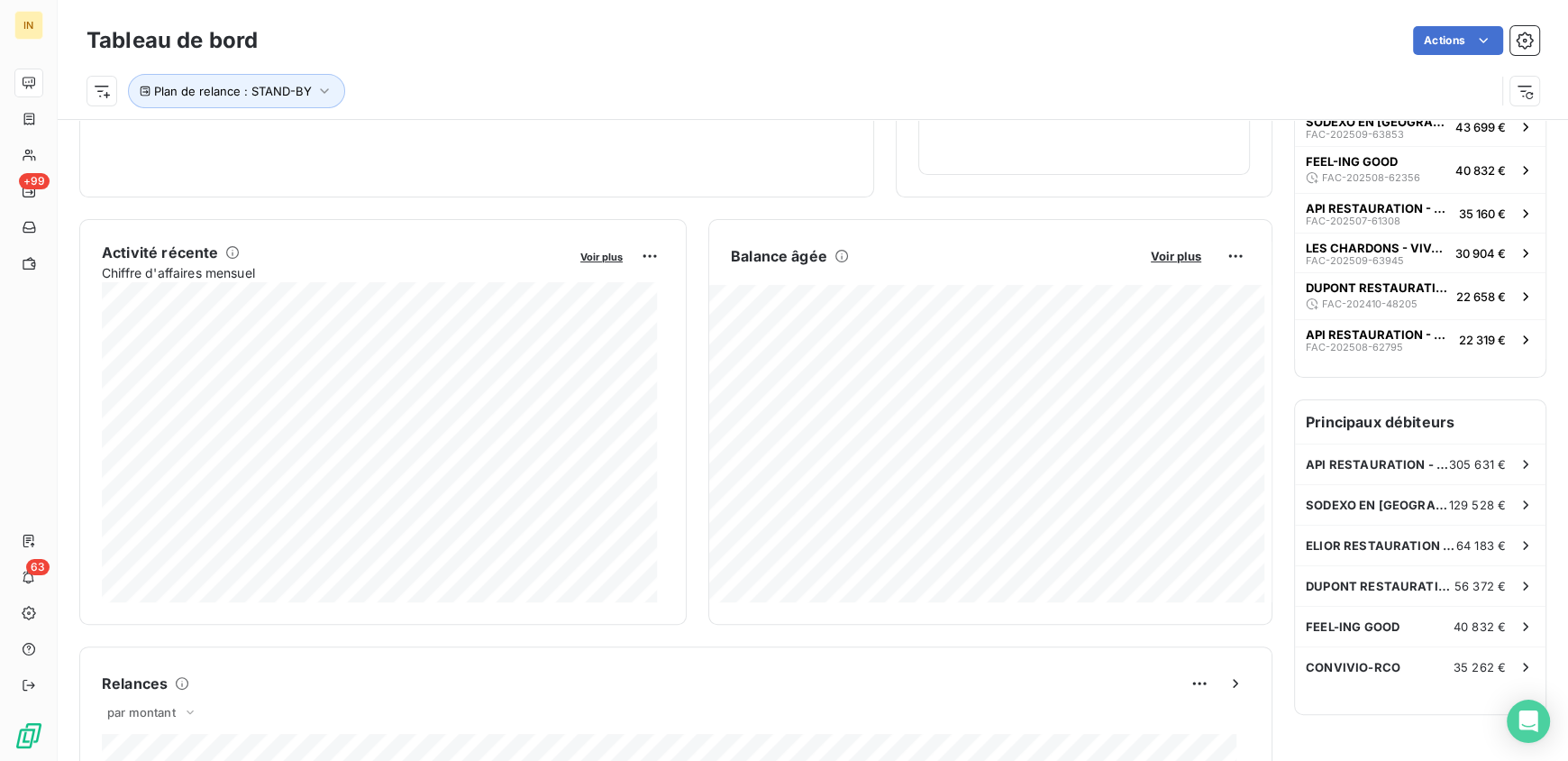
scroll to position [267, 0]
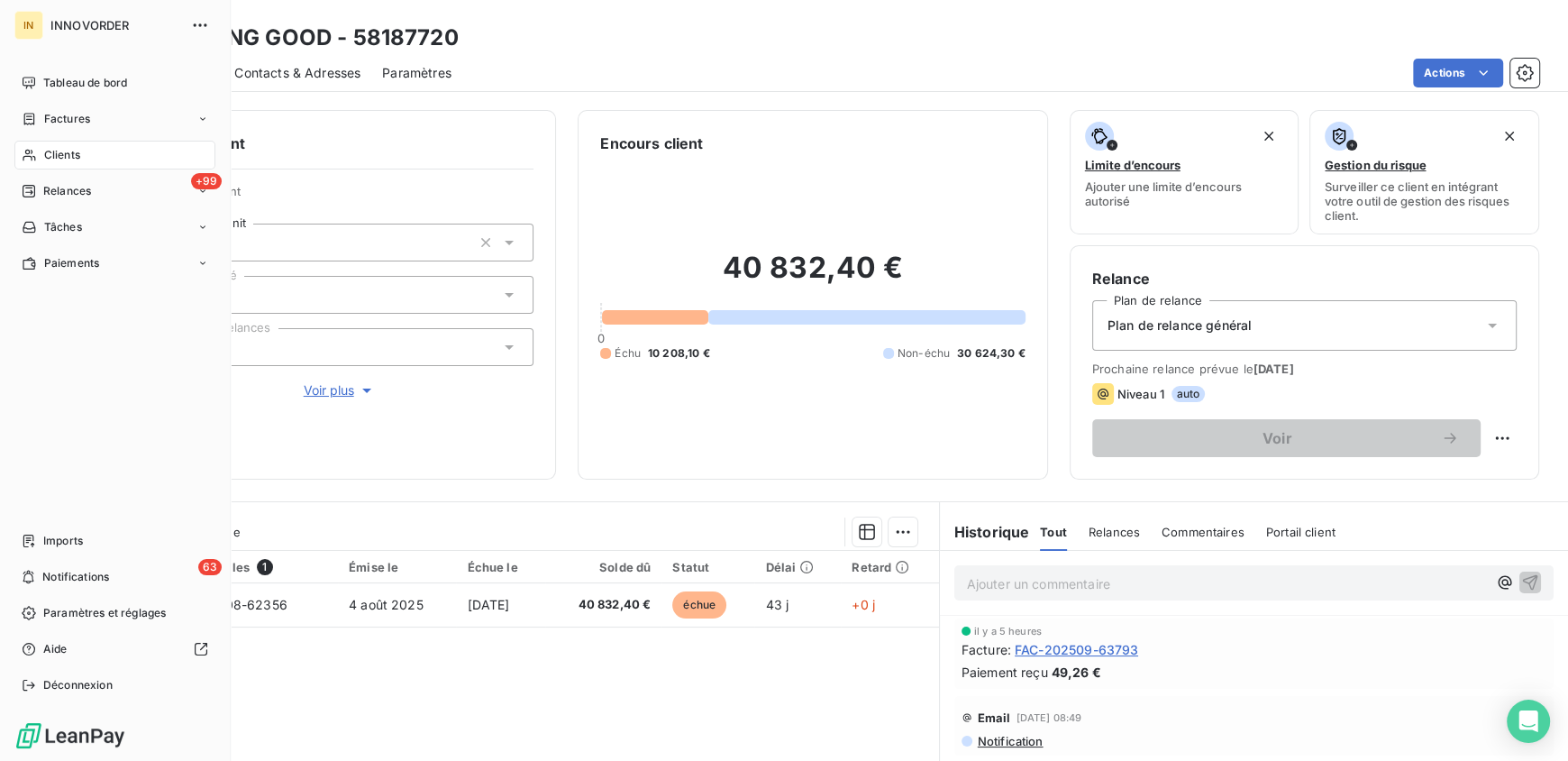
click at [68, 154] on span "Clients" at bounding box center [62, 155] width 36 height 16
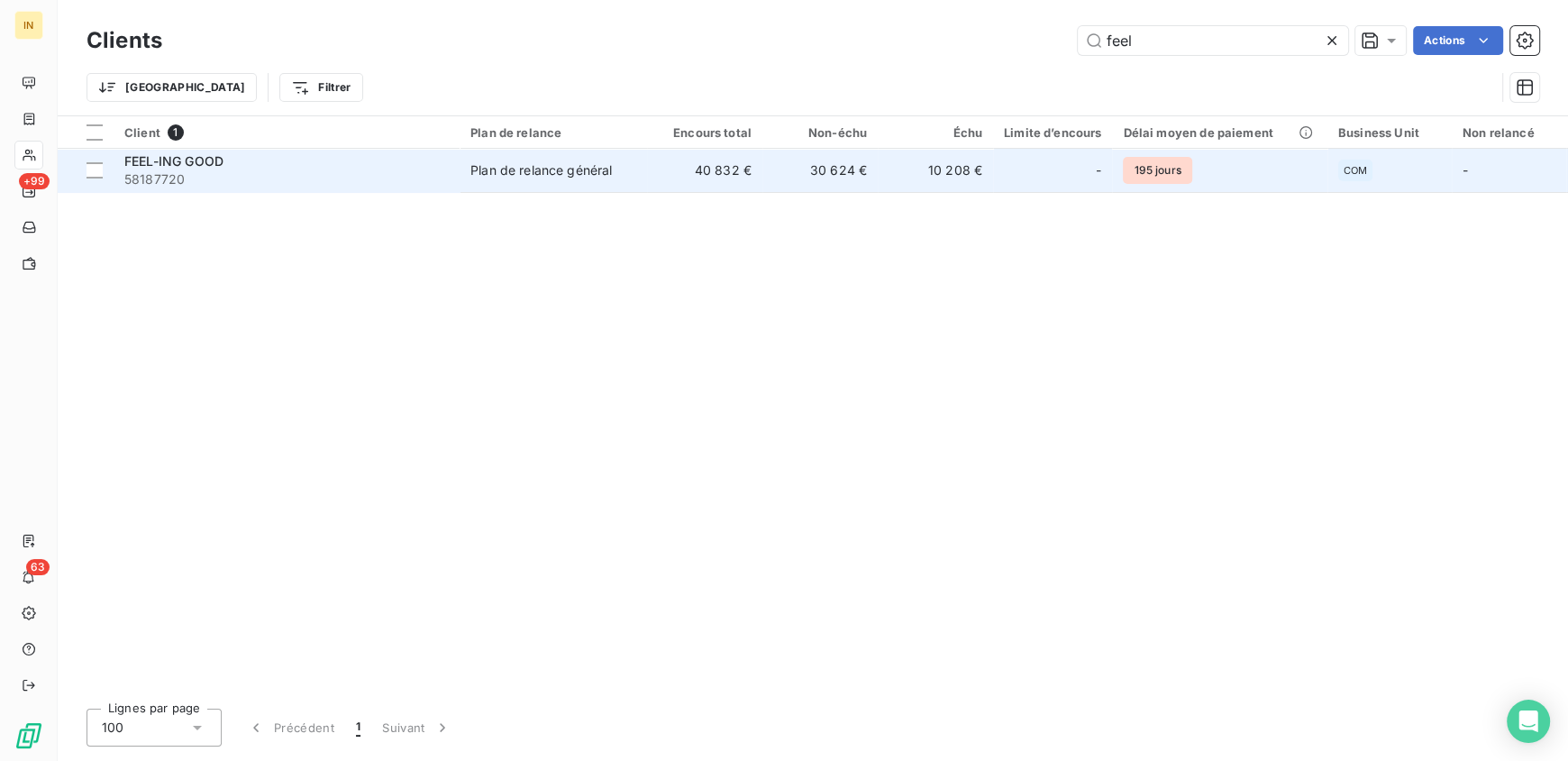
click at [472, 173] on div "Plan de relance général" at bounding box center [541, 171] width 142 height 18
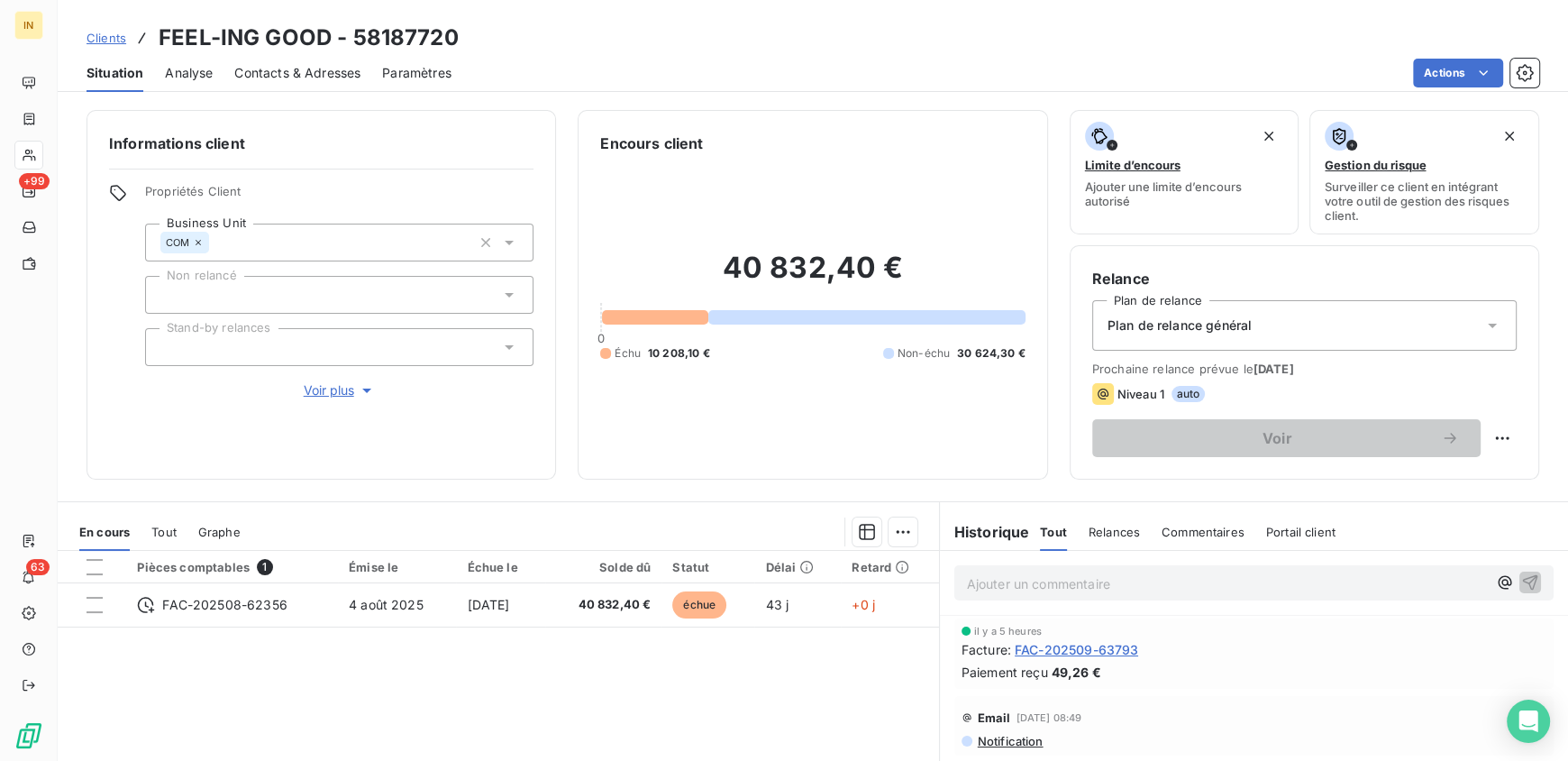
click at [1076, 579] on p "Ajouter un commentaire ﻿" at bounding box center [1226, 583] width 519 height 23
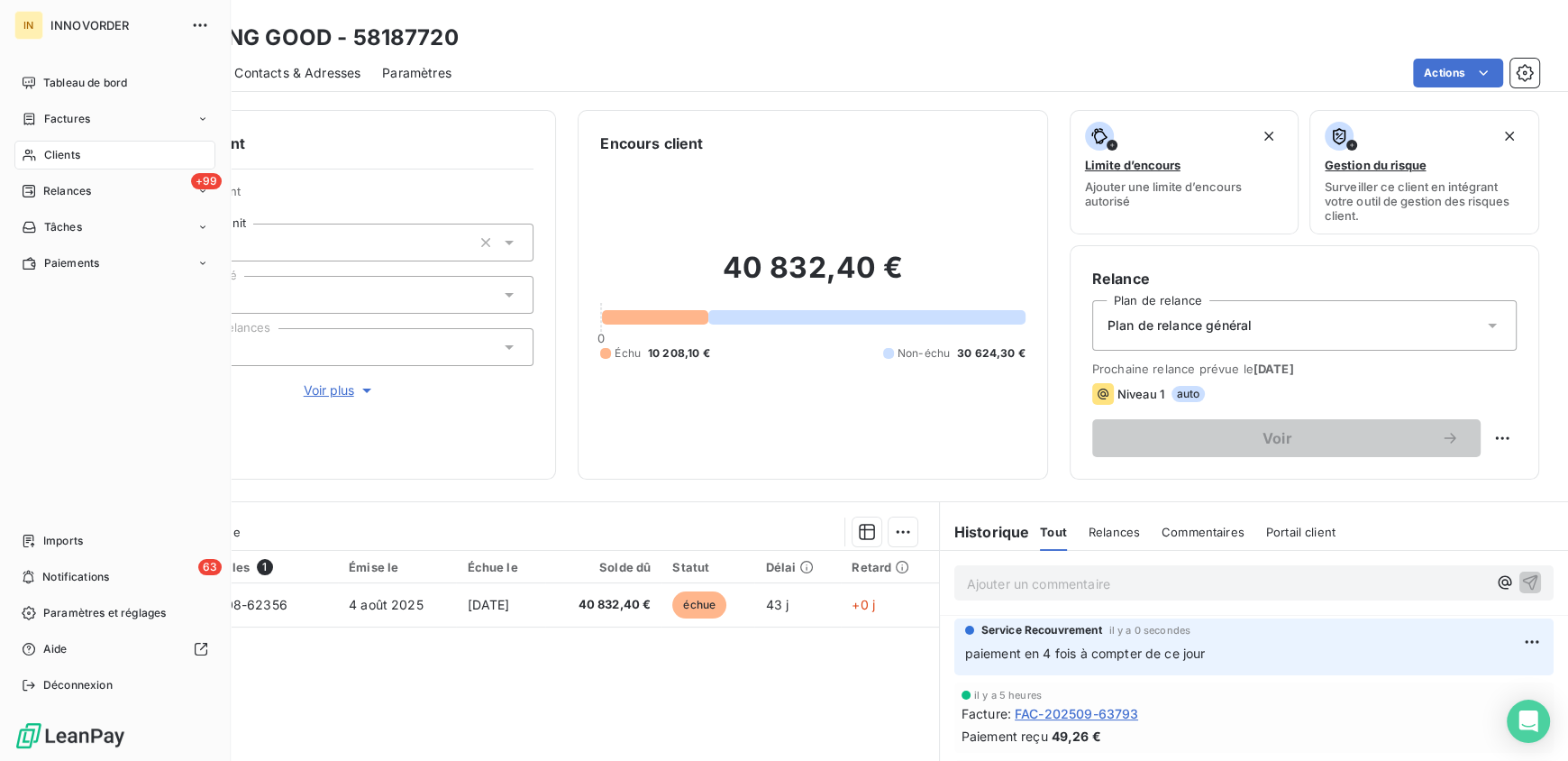
click at [79, 152] on span "Clients" at bounding box center [62, 155] width 36 height 16
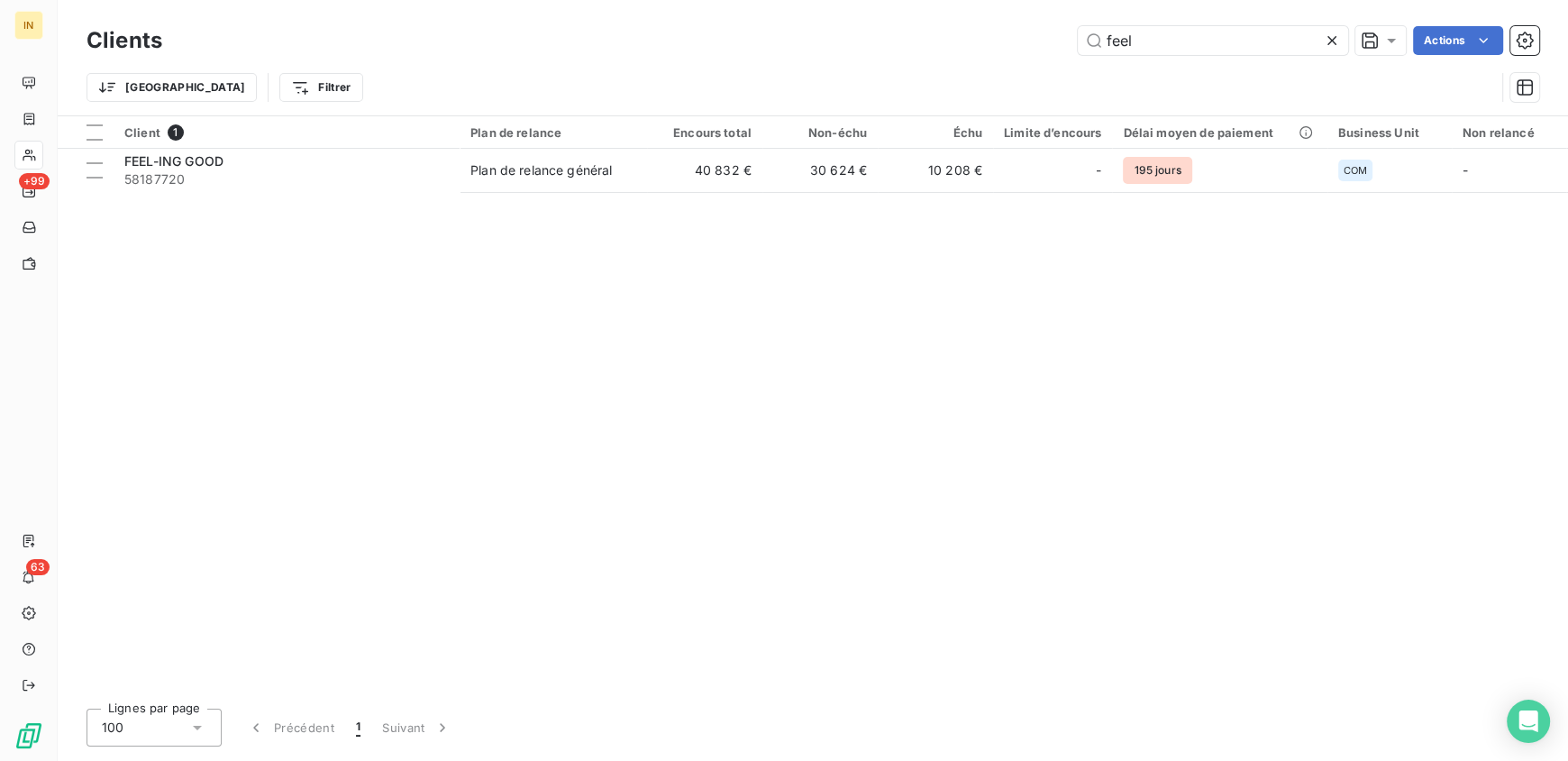
drag, startPoint x: 1192, startPoint y: 41, endPoint x: 934, endPoint y: 32, distance: 258.2
click at [934, 32] on div "feel Actions" at bounding box center [860, 40] width 1355 height 29
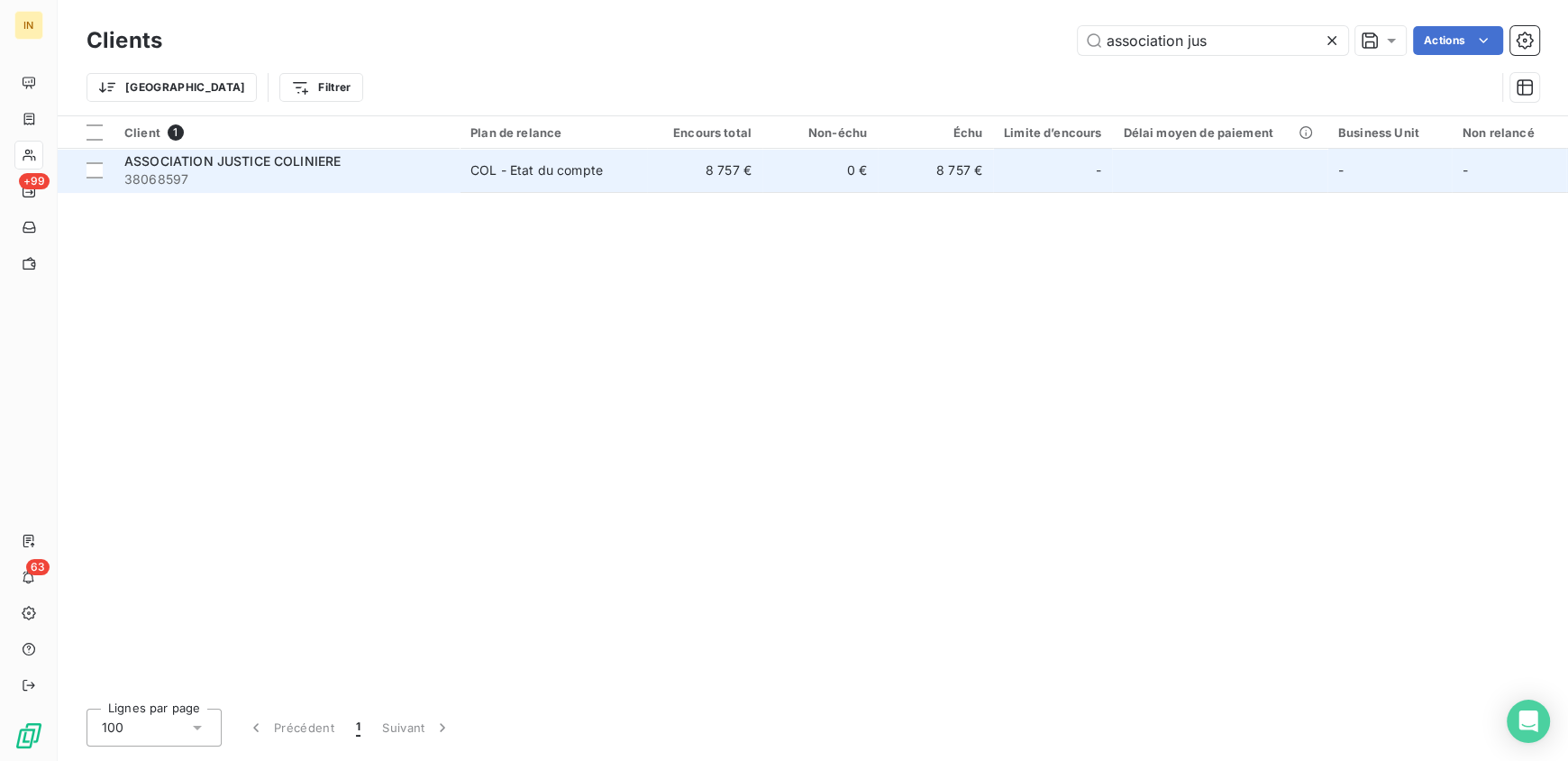
type input "association jus"
click at [294, 165] on span "ASSOCIATION JUSTICE COLINIERE" at bounding box center [232, 161] width 216 height 16
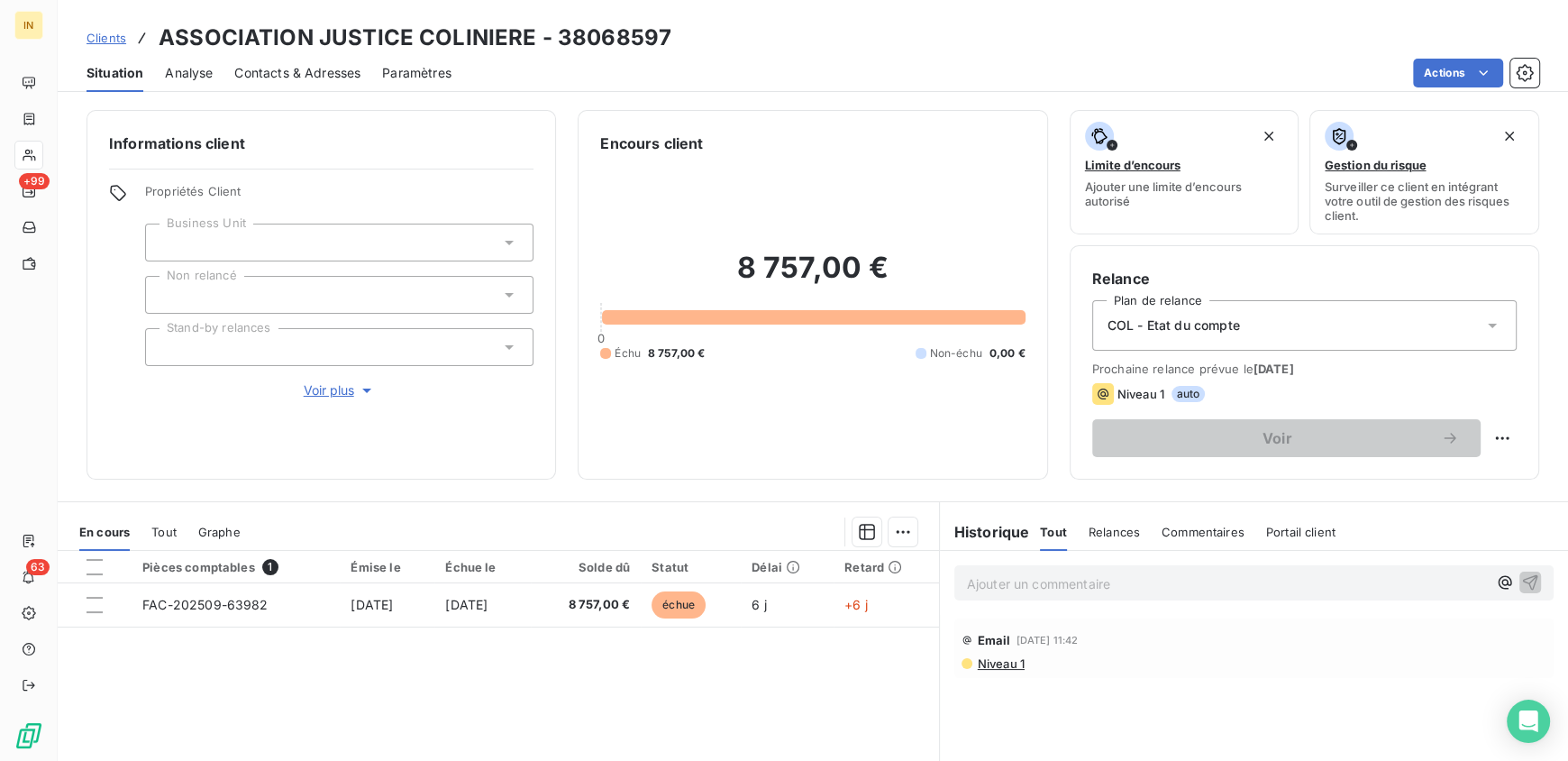
click at [266, 242] on div at bounding box center [339, 242] width 388 height 37
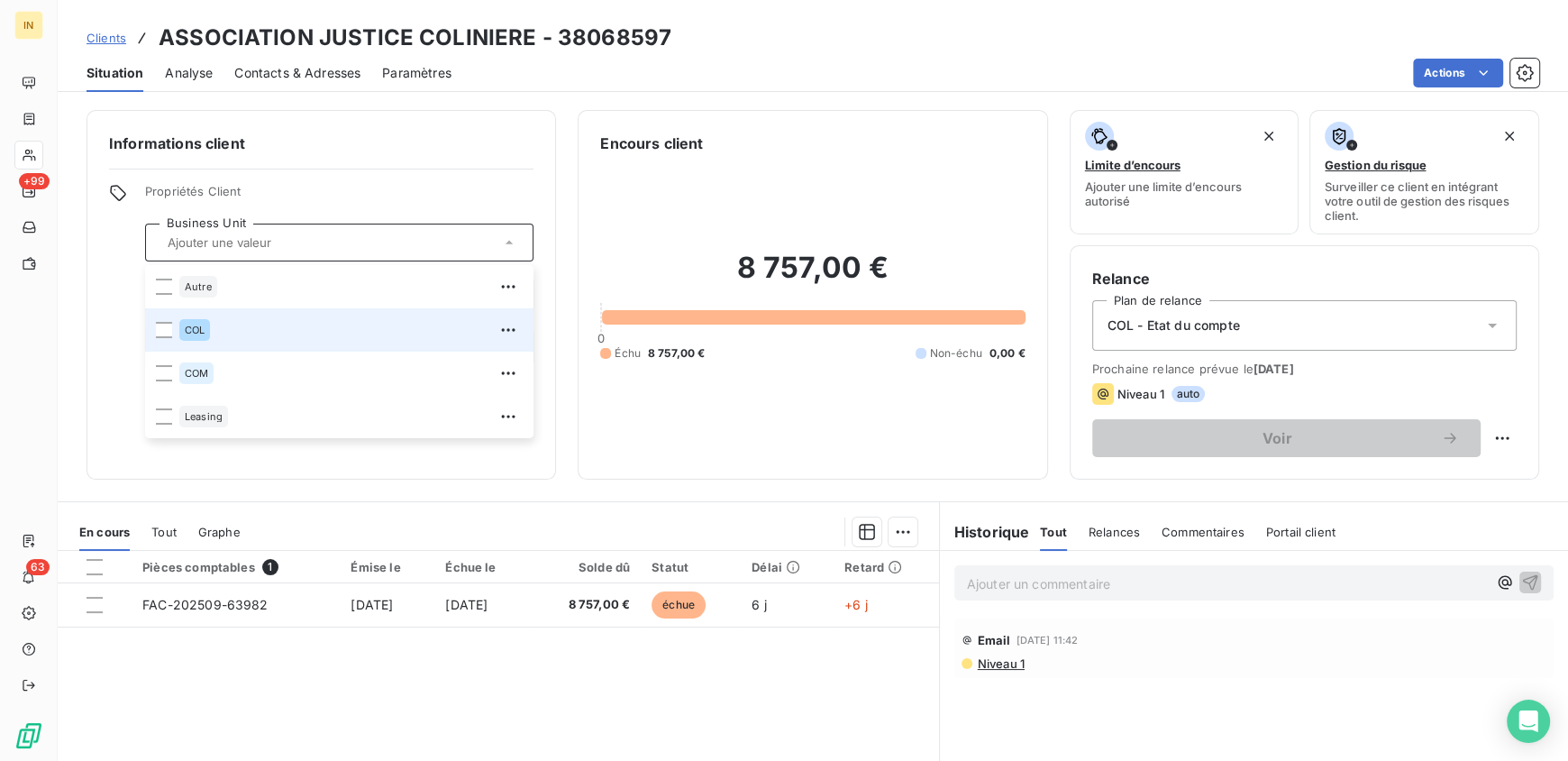
click at [189, 326] on span "COL" at bounding box center [194, 329] width 20 height 11
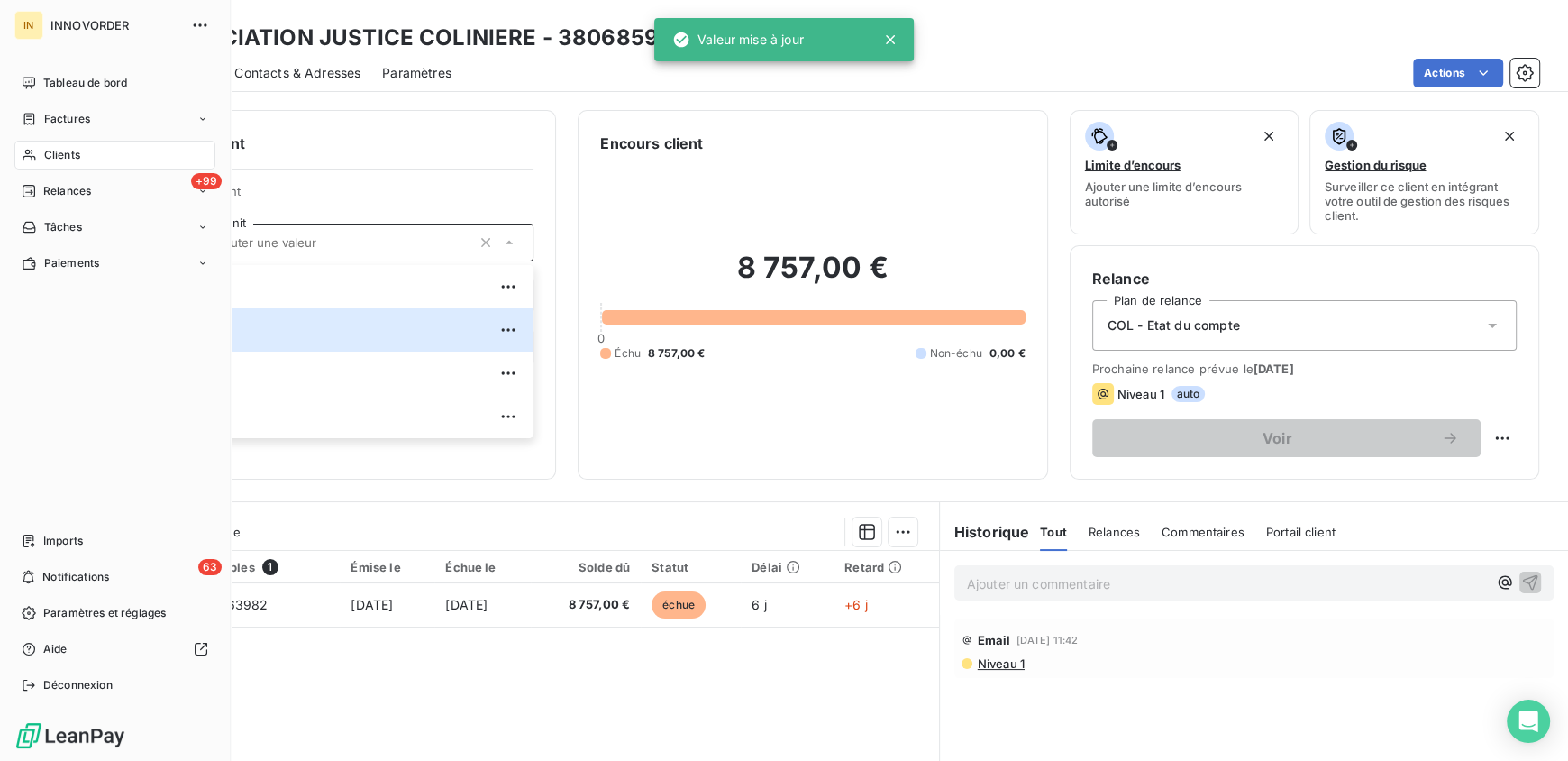
click at [47, 362] on div "Tableau de bord Factures Clients +99 Relances Tâches Paiements Imports 63 Notif…" at bounding box center [115, 383] width 201 height 631
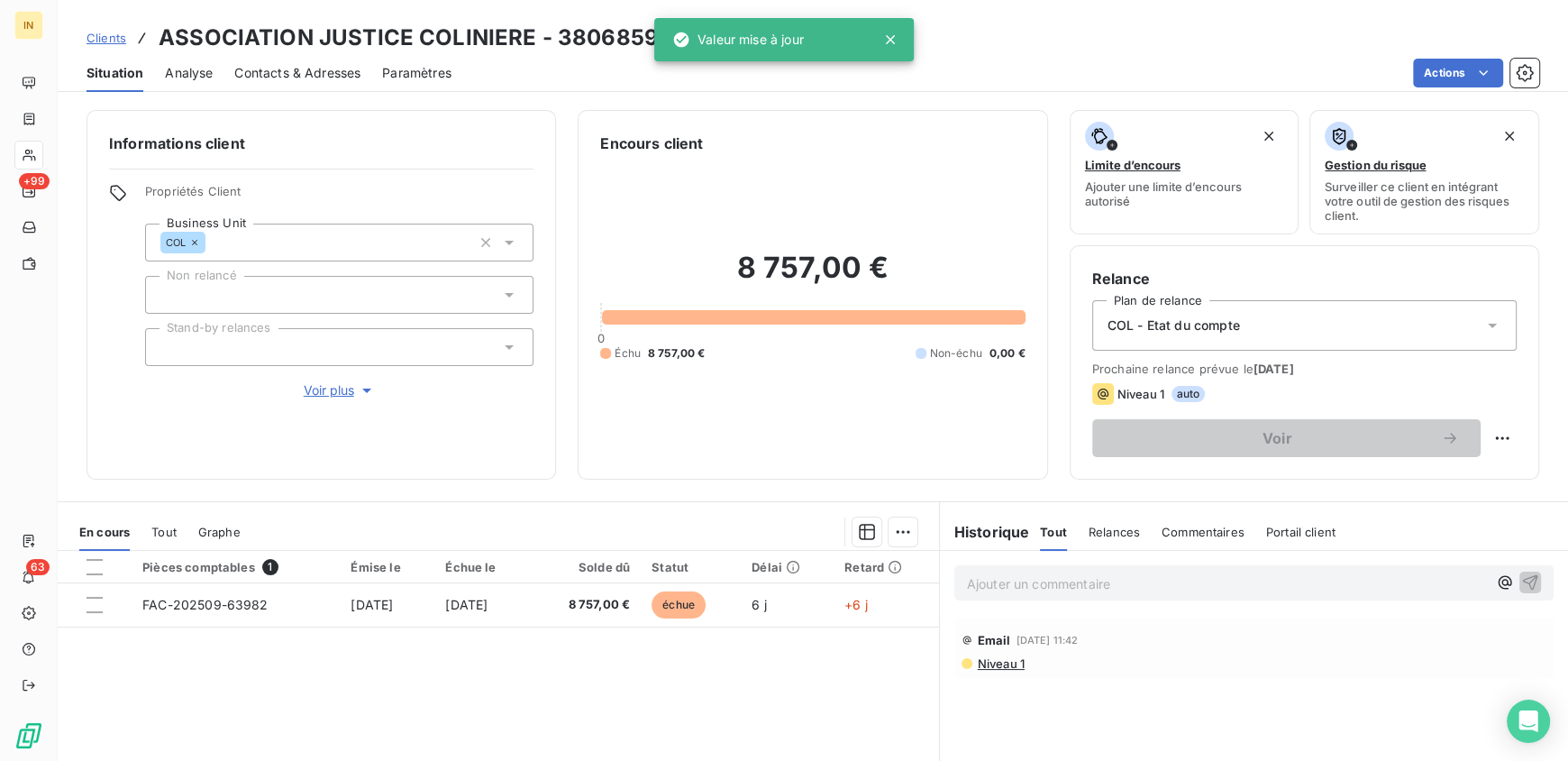
click at [421, 484] on div "Informations client Propriétés Client Business Unit COL Non relancé Stand-by re…" at bounding box center [813, 430] width 1510 height 661
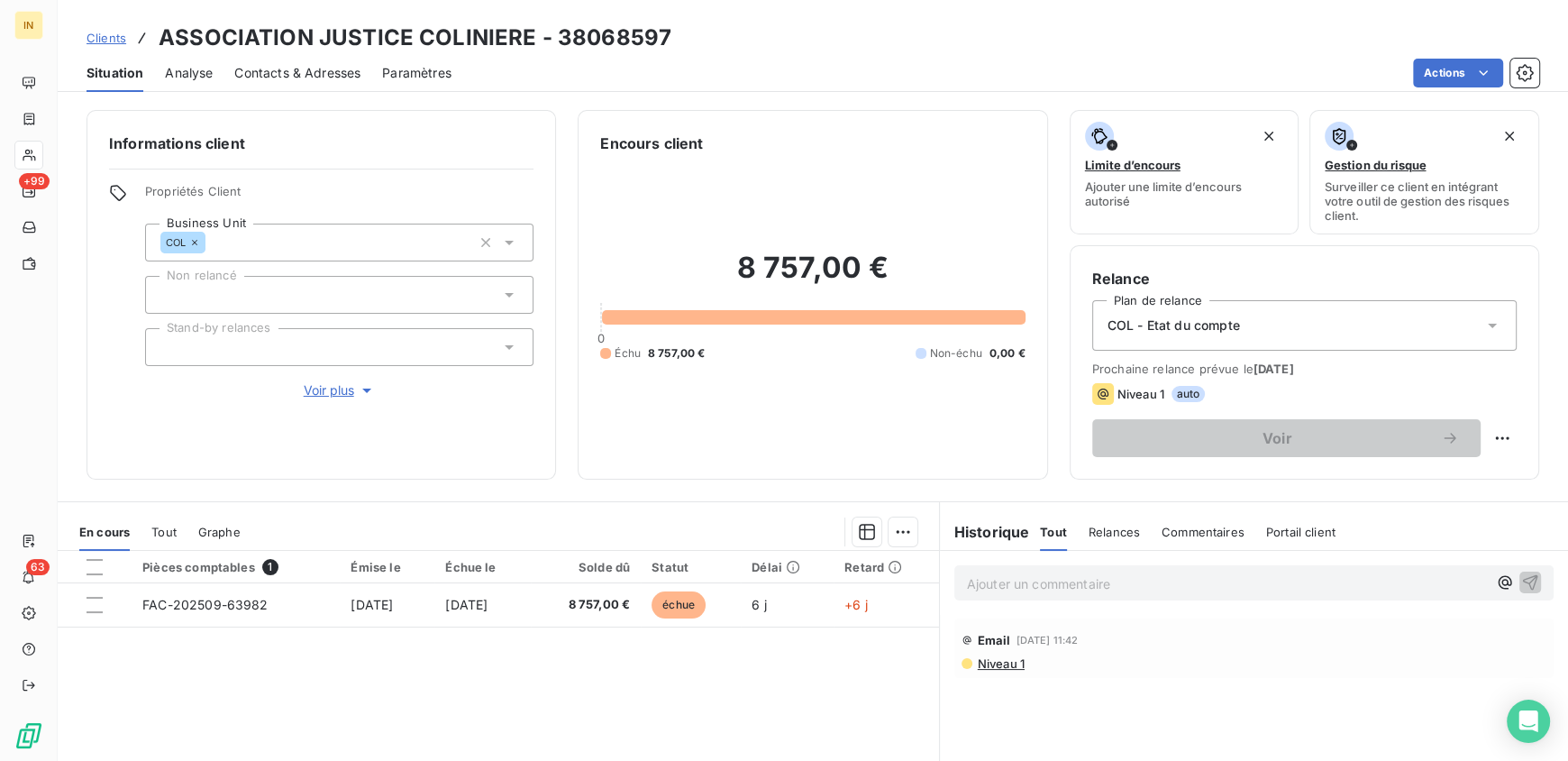
click at [192, 68] on span "Analyse" at bounding box center [188, 73] width 47 height 18
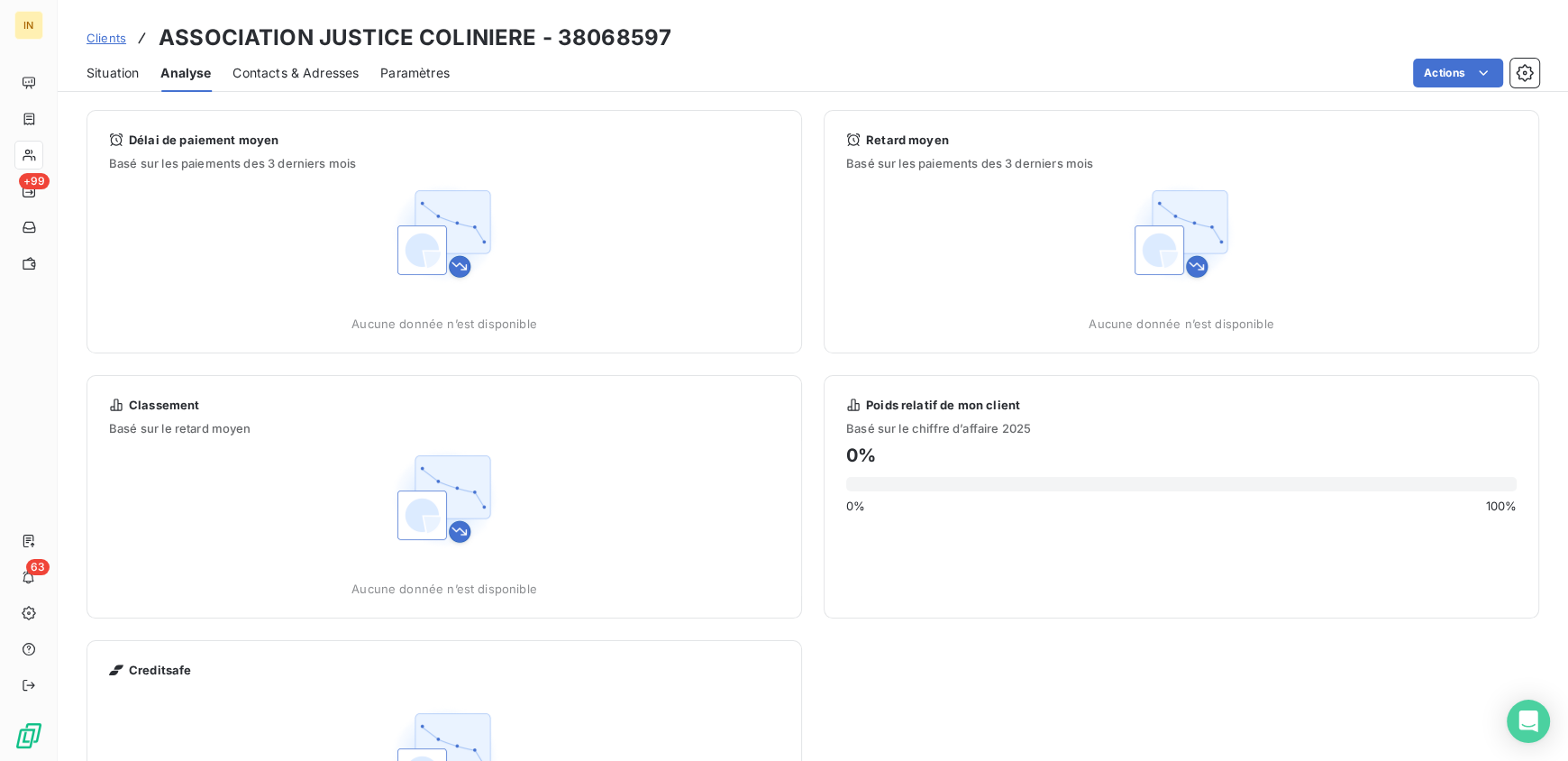
click at [300, 76] on span "Contacts & Adresses" at bounding box center [296, 73] width 126 height 18
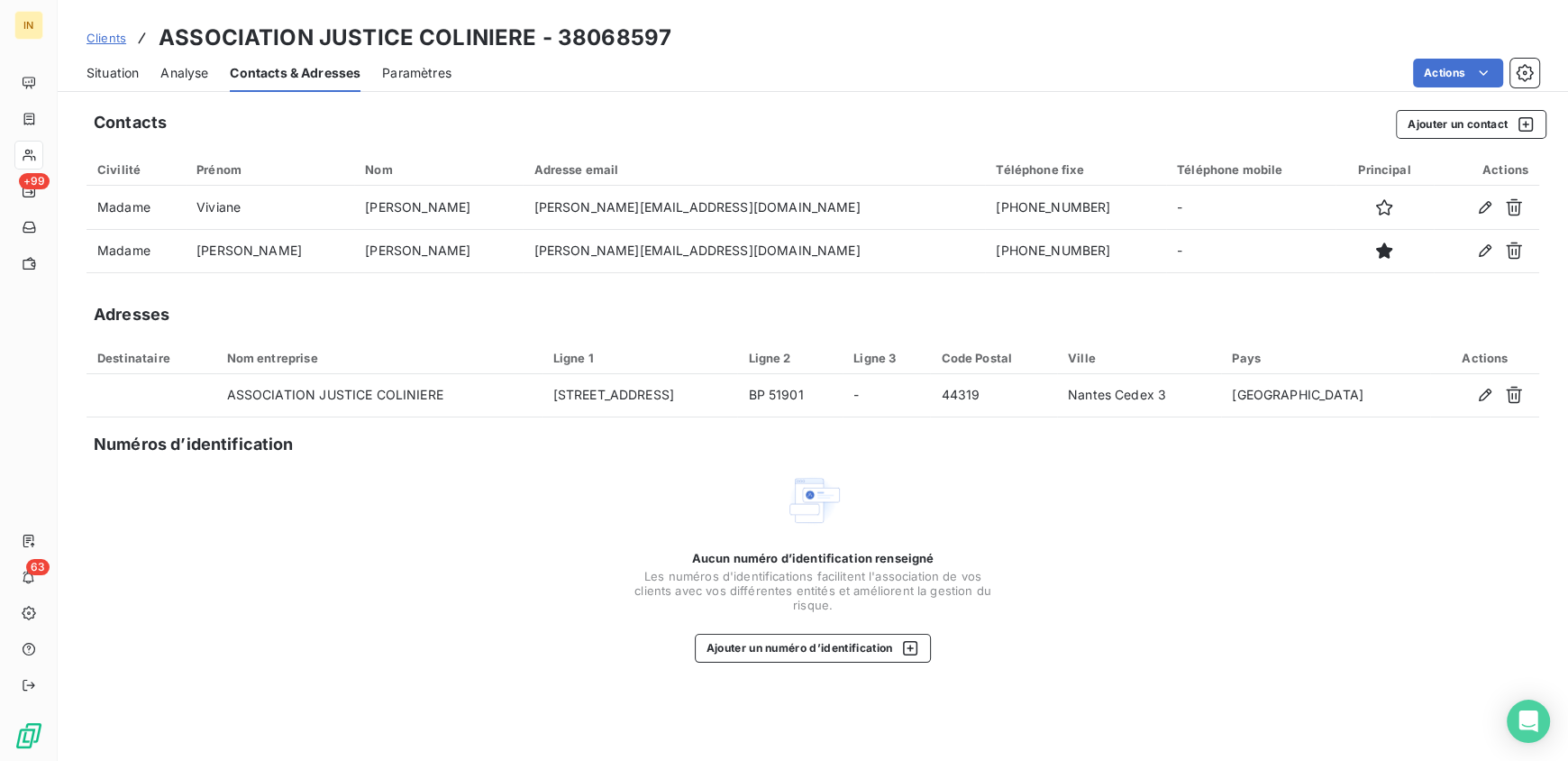
click at [108, 71] on span "Situation" at bounding box center [112, 73] width 52 height 18
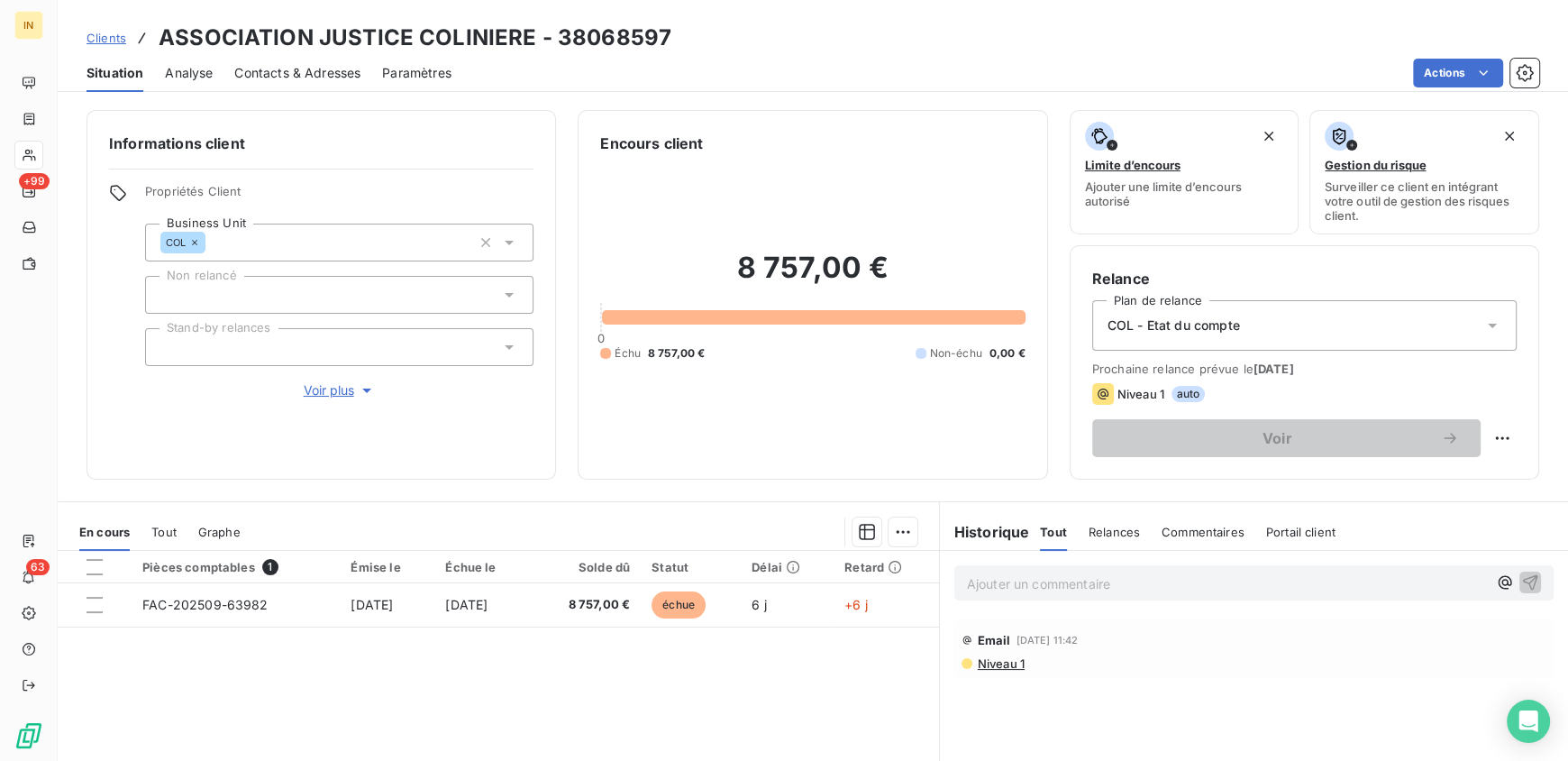
click at [308, 70] on span "Contacts & Adresses" at bounding box center [298, 73] width 126 height 18
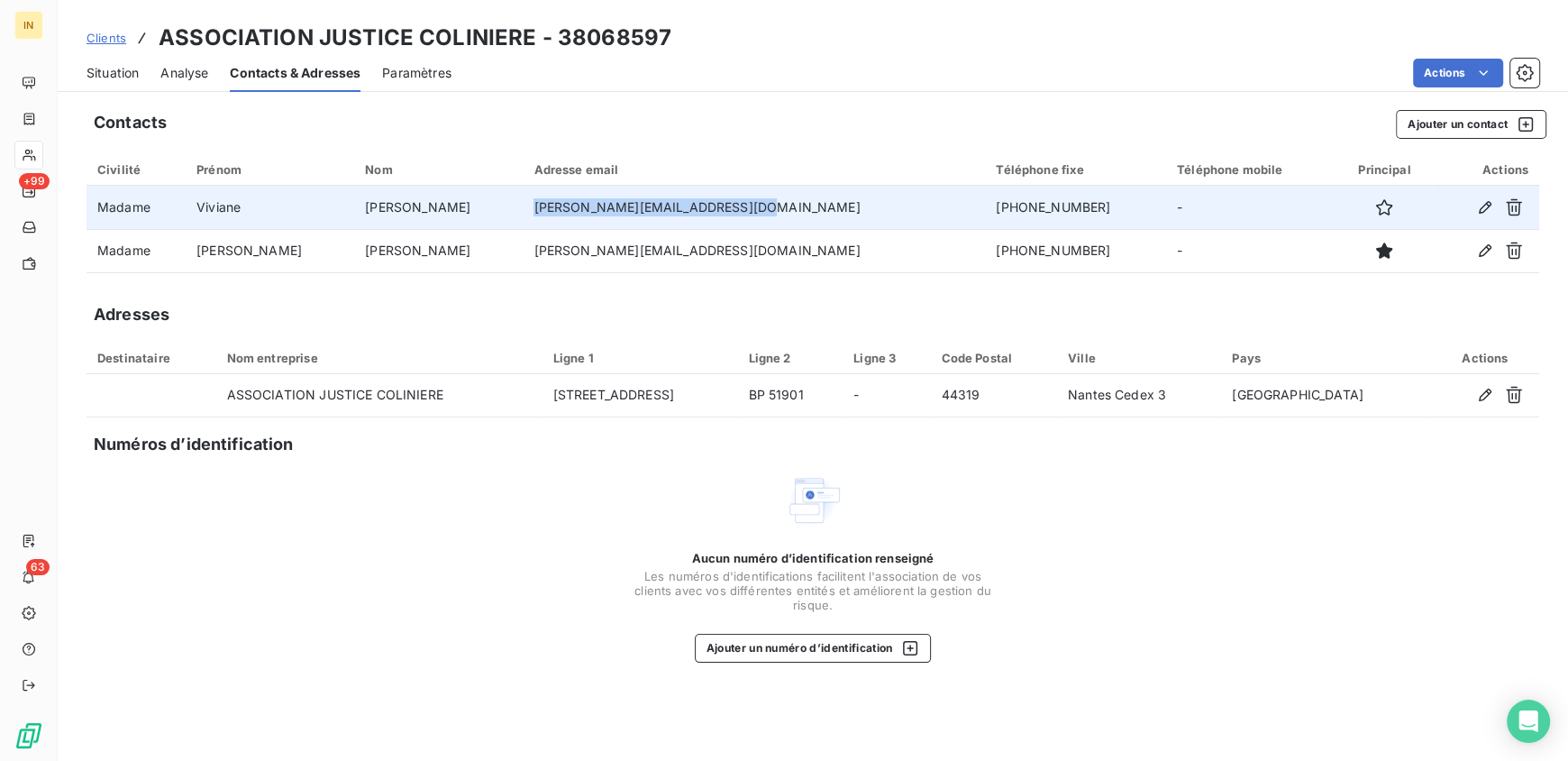
drag, startPoint x: 697, startPoint y: 206, endPoint x: 457, endPoint y: 201, distance: 240.1
click at [457, 201] on tr "Madame Viviane Ravilly-Silva viviane.ravilly@justice.gouv.fr +33251898822 -" at bounding box center [813, 207] width 1453 height 43
copy tr "viviane.ravilly@justice.gouv.fr"
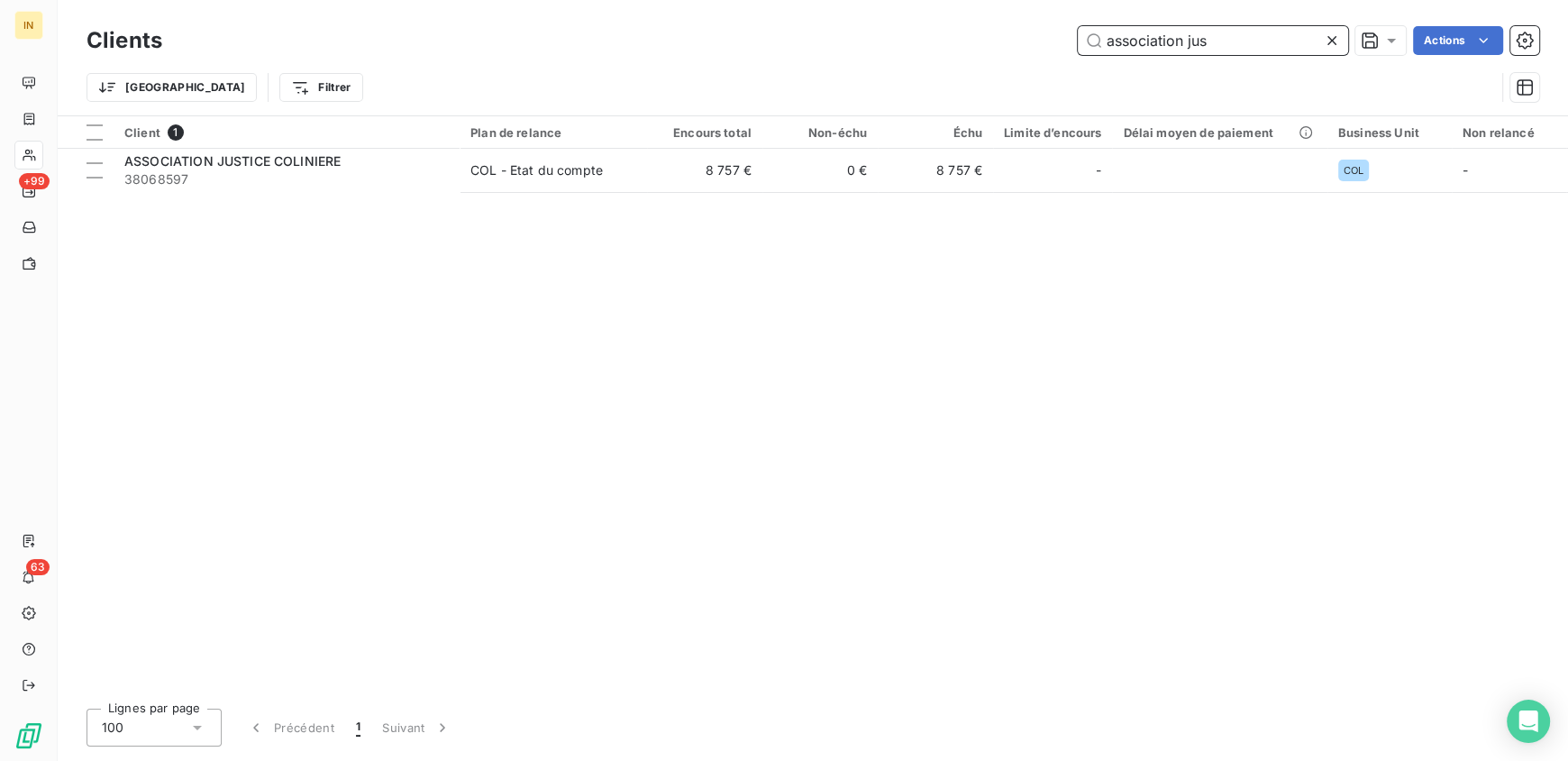
drag, startPoint x: 1245, startPoint y: 37, endPoint x: 906, endPoint y: 40, distance: 339.0
click at [906, 40] on div "association jus Actions" at bounding box center [860, 40] width 1355 height 29
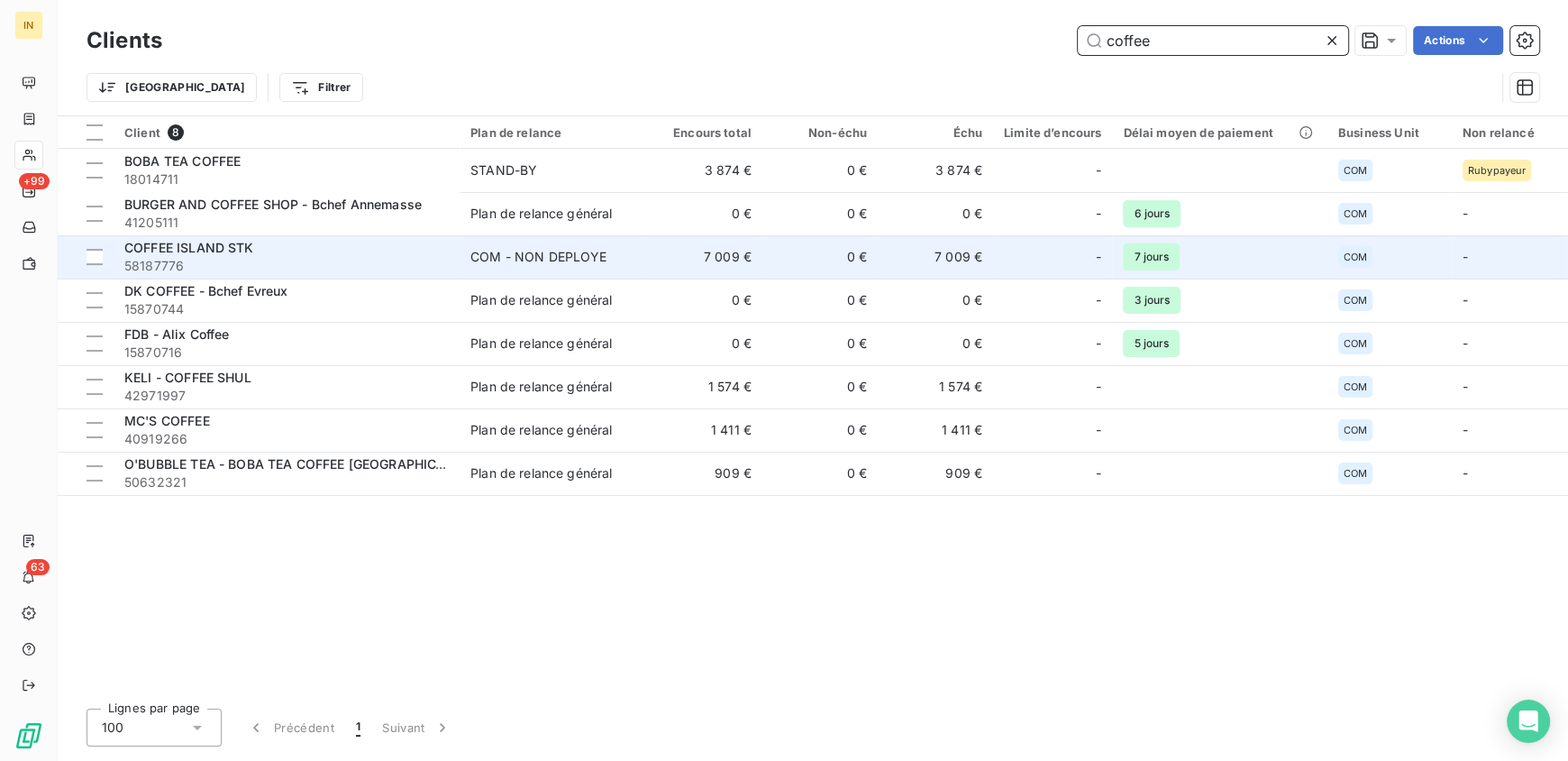
type input "coffee"
click at [217, 245] on span "COFFEE ISLAND STK" at bounding box center [189, 247] width 130 height 16
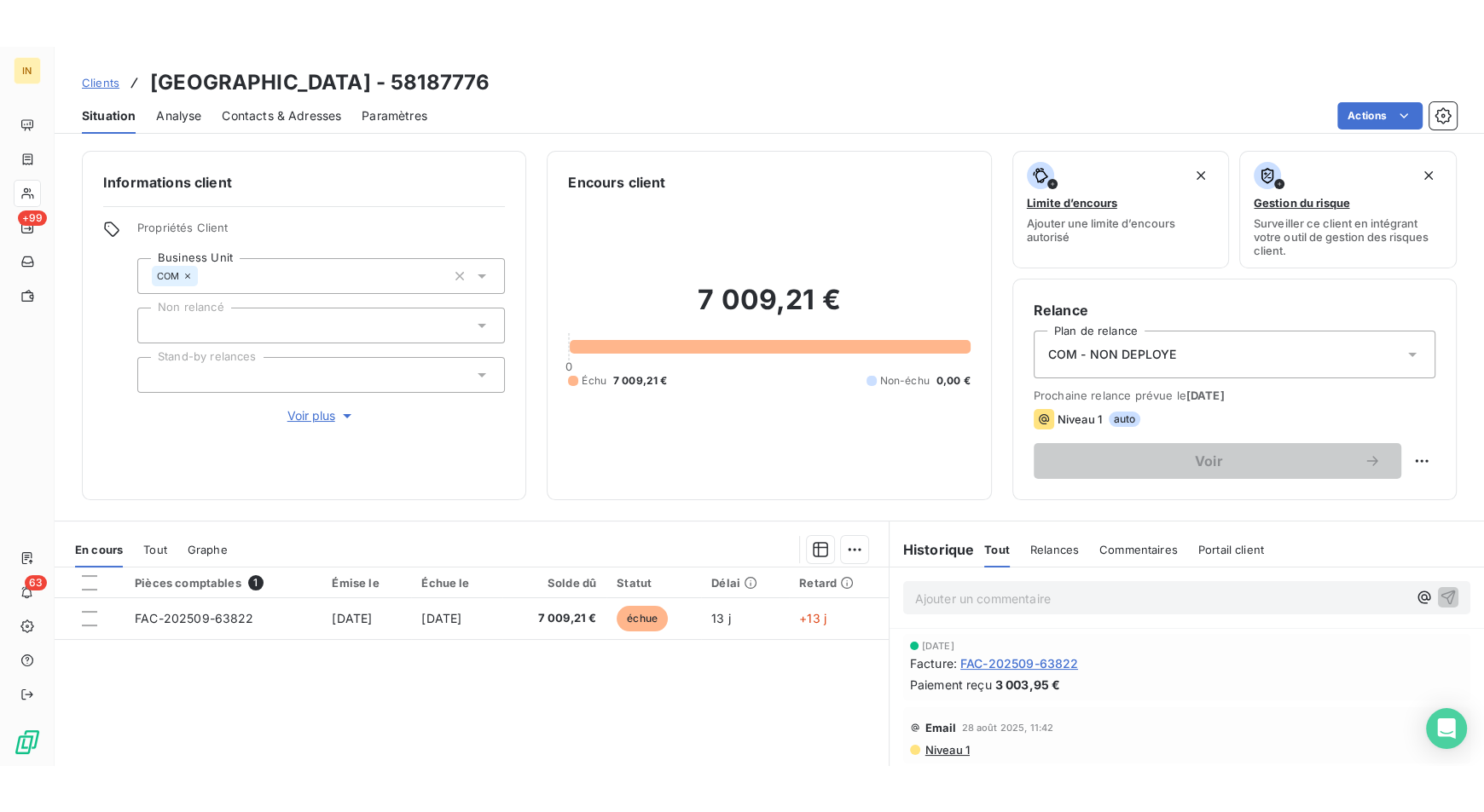
scroll to position [33, 0]
